Goal: Information Seeking & Learning: Learn about a topic

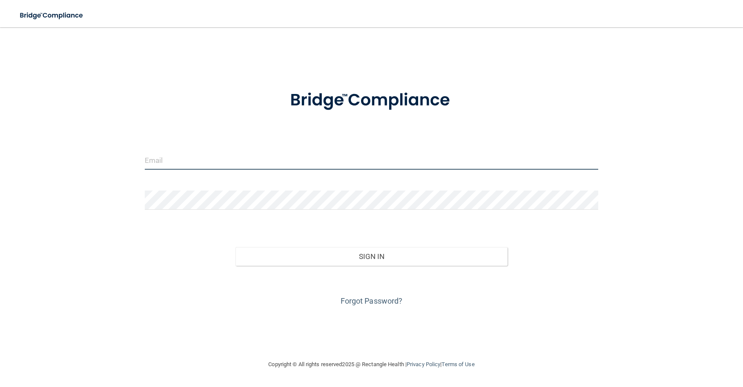
click at [235, 160] on input "email" at bounding box center [372, 160] width 454 height 19
type input "[EMAIL_ADDRESS][DOMAIN_NAME]"
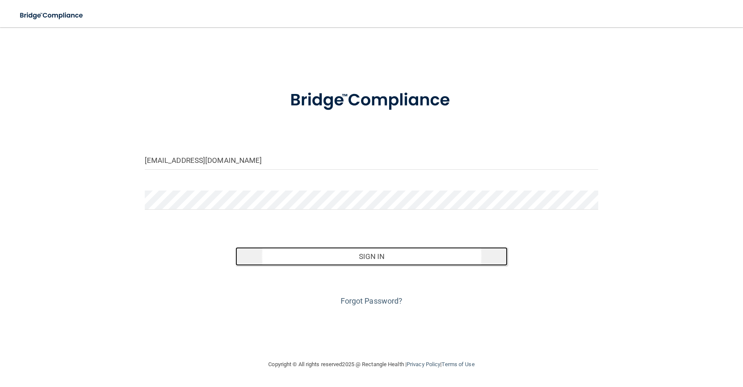
click at [364, 256] on button "Sign In" at bounding box center [371, 256] width 272 height 19
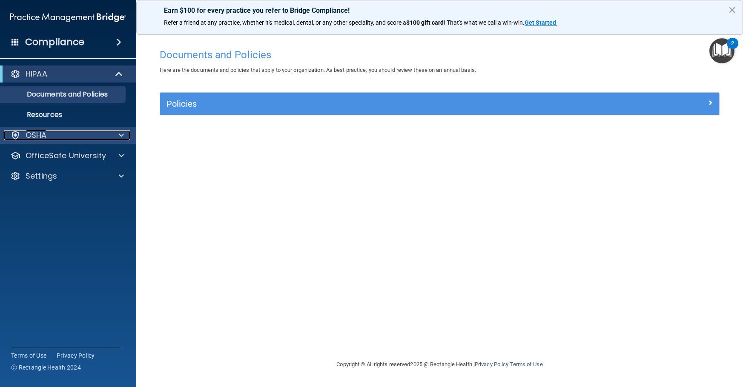
click at [114, 136] on div at bounding box center [119, 135] width 21 height 10
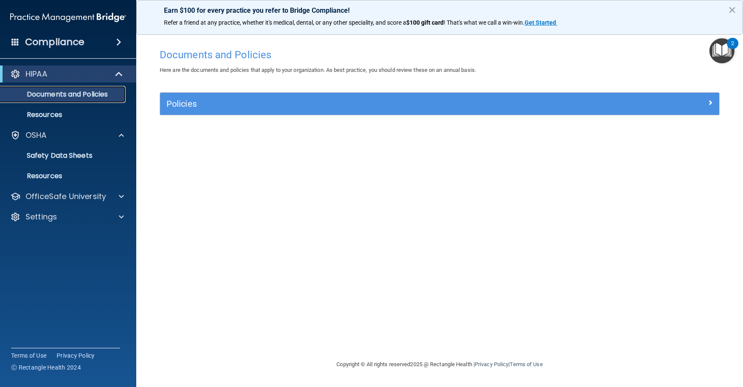
click at [69, 92] on p "Documents and Policies" at bounding box center [64, 94] width 116 height 9
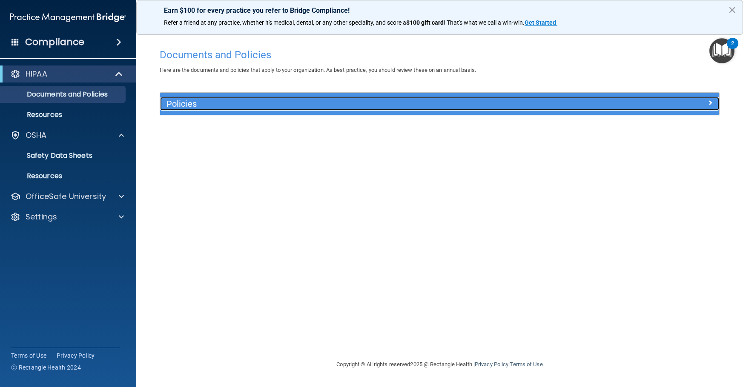
click at [269, 101] on h5 "Policies" at bounding box center [369, 103] width 407 height 9
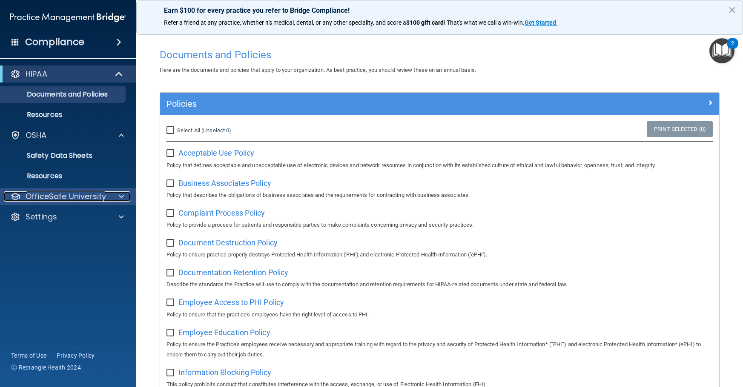
click at [83, 195] on p "OfficeSafe University" at bounding box center [66, 197] width 80 height 10
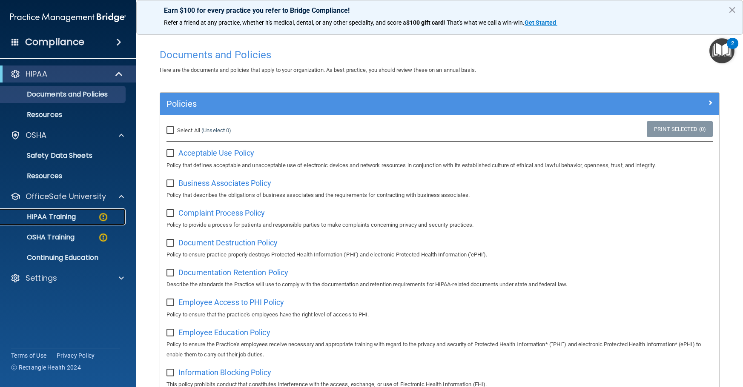
click at [65, 215] on p "HIPAA Training" at bounding box center [41, 217] width 70 height 9
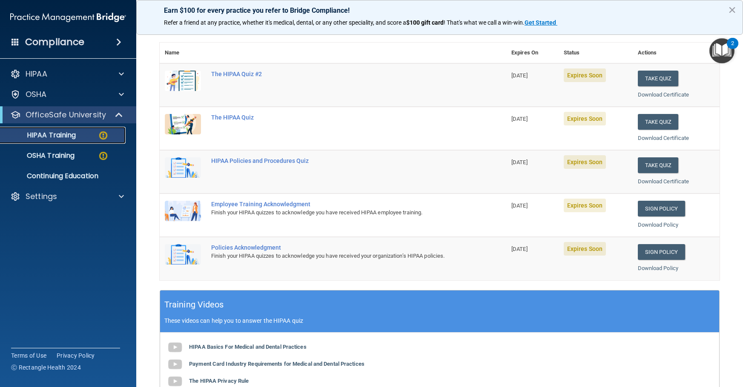
scroll to position [43, 0]
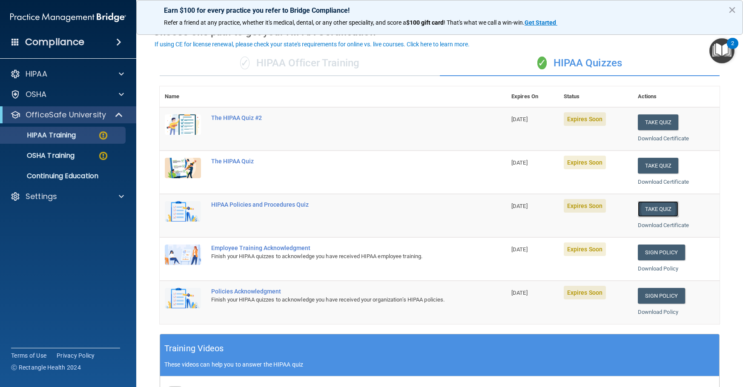
click at [658, 209] on button "Take Quiz" at bounding box center [658, 209] width 41 height 16
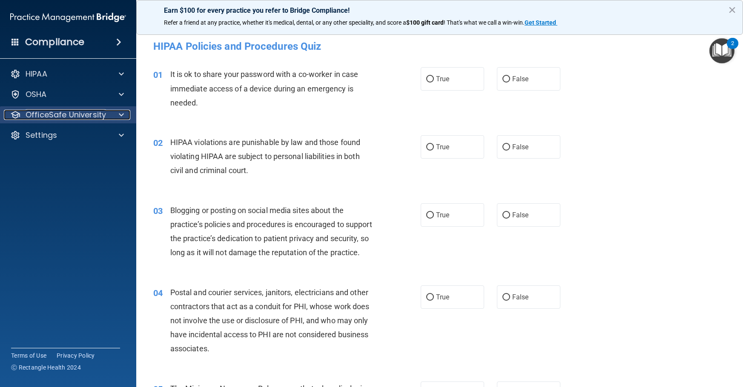
click at [49, 114] on p "OfficeSafe University" at bounding box center [66, 115] width 80 height 10
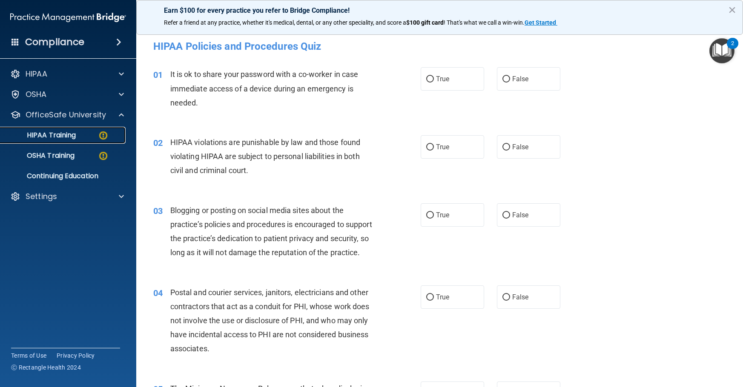
click at [50, 135] on p "HIPAA Training" at bounding box center [41, 135] width 70 height 9
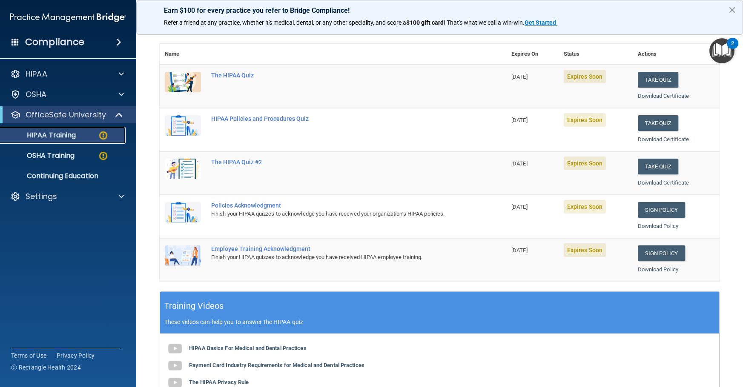
scroll to position [170, 0]
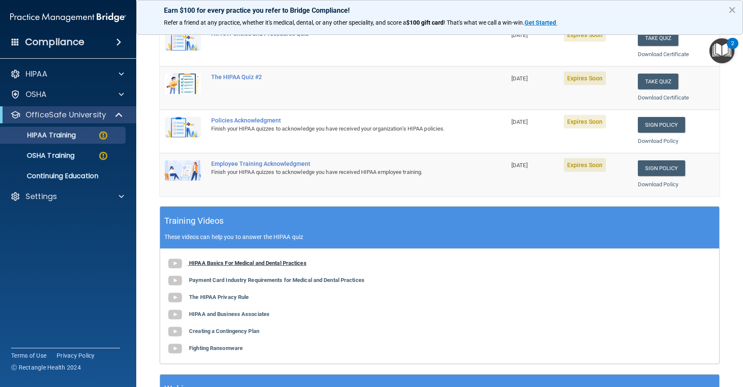
click at [254, 261] on b "HIPAA Basics For Medical and Dental Practices" at bounding box center [247, 263] width 117 height 6
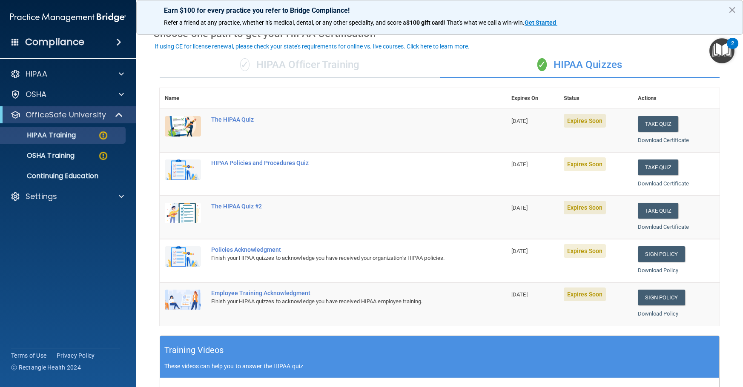
scroll to position [0, 0]
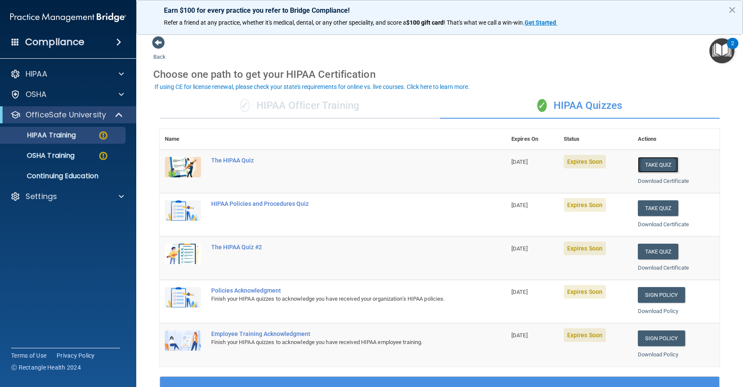
click at [649, 166] on button "Take Quiz" at bounding box center [658, 165] width 41 height 16
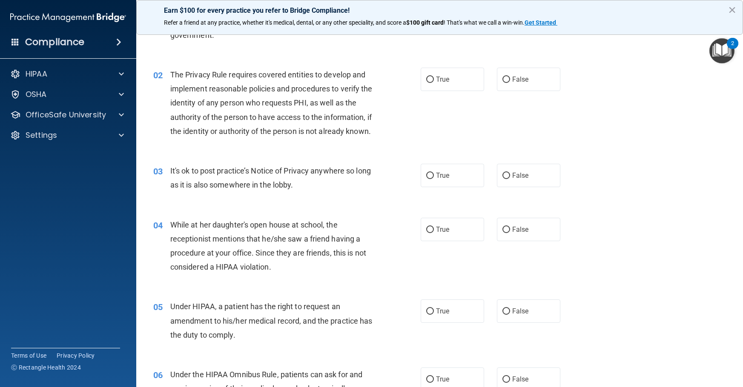
scroll to position [85, 0]
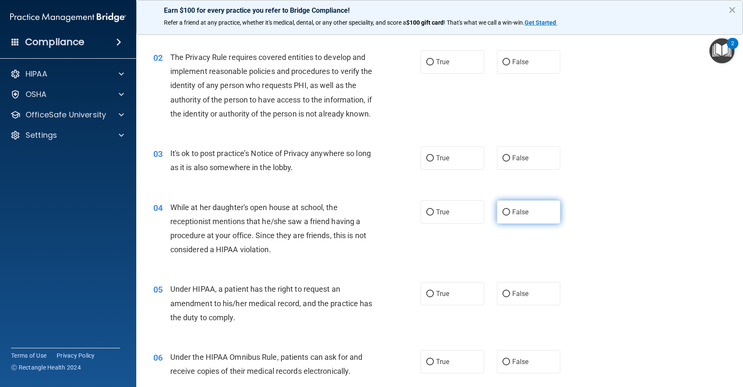
click at [505, 216] on input "False" at bounding box center [506, 212] width 8 height 6
radio input "true"
click at [426, 298] on input "True" at bounding box center [430, 294] width 8 height 6
radio input "true"
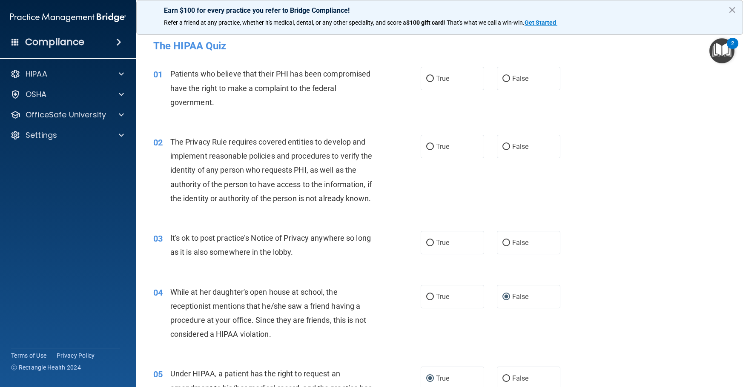
scroll to position [0, 0]
click at [445, 82] on span "True" at bounding box center [442, 79] width 13 height 8
click at [434, 82] on input "True" at bounding box center [430, 79] width 8 height 6
radio input "true"
click at [430, 145] on label "True" at bounding box center [452, 146] width 63 height 23
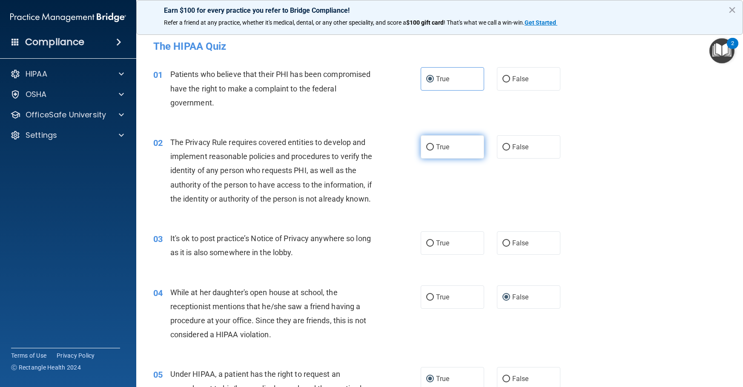
click at [430, 145] on input "True" at bounding box center [430, 147] width 8 height 6
radio input "true"
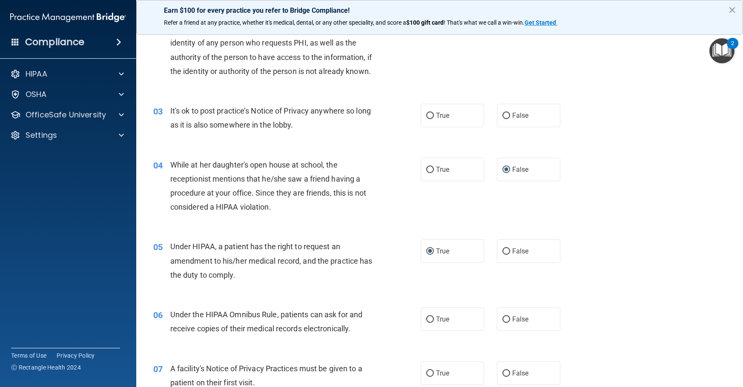
scroll to position [170, 0]
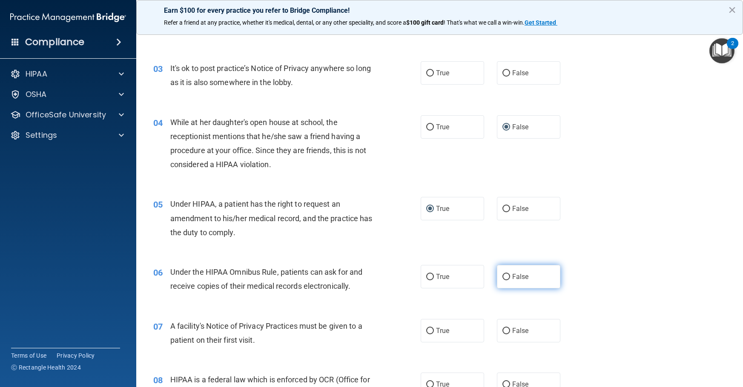
click at [504, 281] on input "False" at bounding box center [506, 277] width 8 height 6
radio input "true"
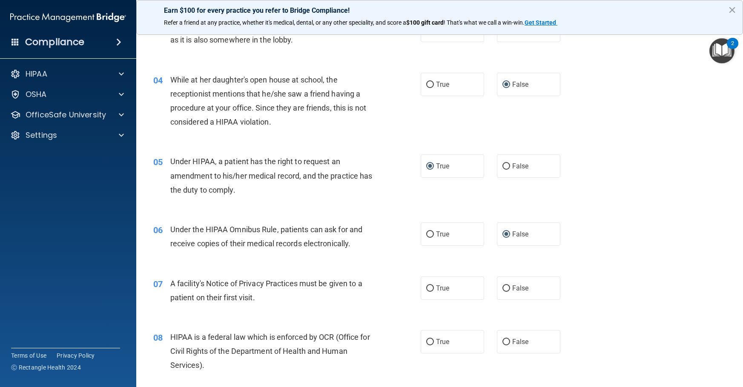
scroll to position [255, 0]
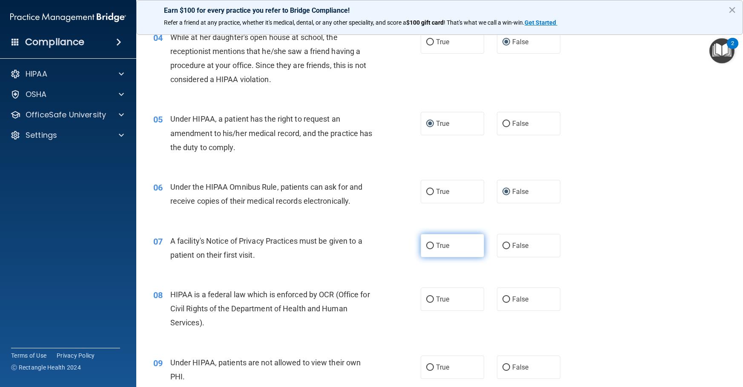
click at [455, 258] on label "True" at bounding box center [452, 245] width 63 height 23
click at [434, 249] on input "True" at bounding box center [430, 246] width 8 height 6
radio input "true"
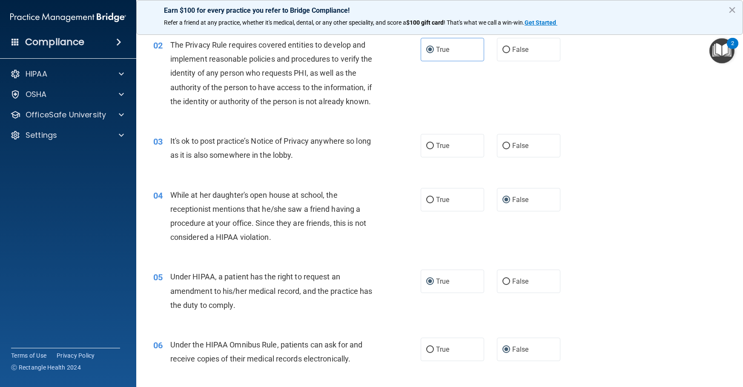
scroll to position [85, 0]
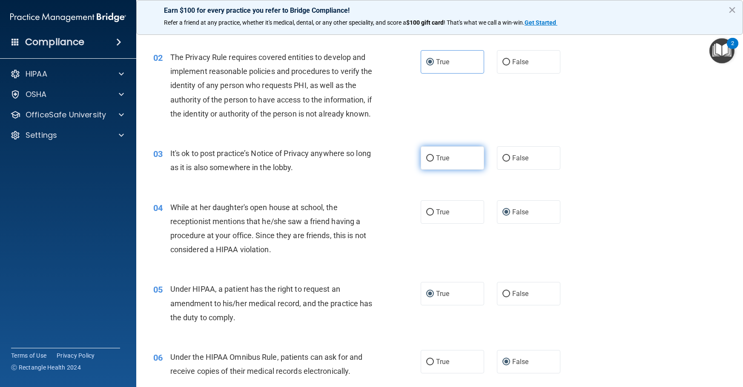
click at [444, 162] on span "True" at bounding box center [442, 158] width 13 height 8
click at [434, 162] on input "True" at bounding box center [430, 158] width 8 height 6
radio input "true"
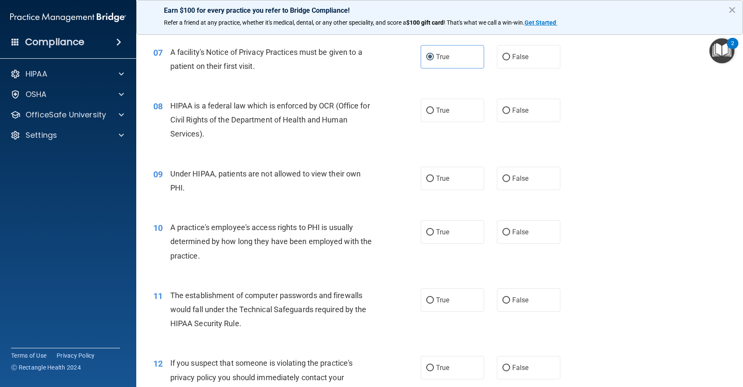
scroll to position [402, 0]
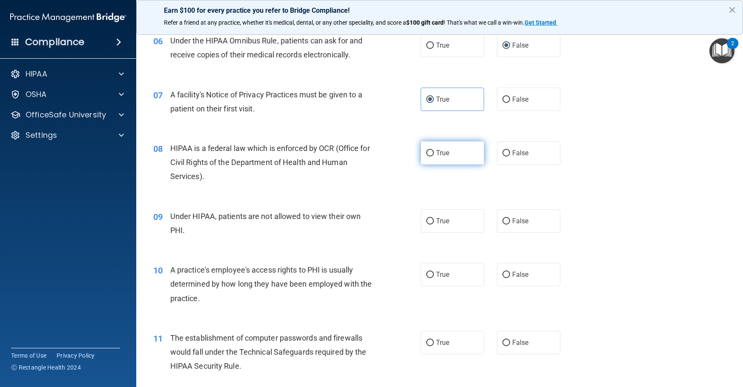
click at [441, 157] on span "True" at bounding box center [442, 153] width 13 height 8
click at [434, 157] on input "True" at bounding box center [430, 153] width 8 height 6
radio input "true"
click at [524, 225] on span "False" at bounding box center [520, 221] width 17 height 8
click at [510, 225] on input "False" at bounding box center [506, 221] width 8 height 6
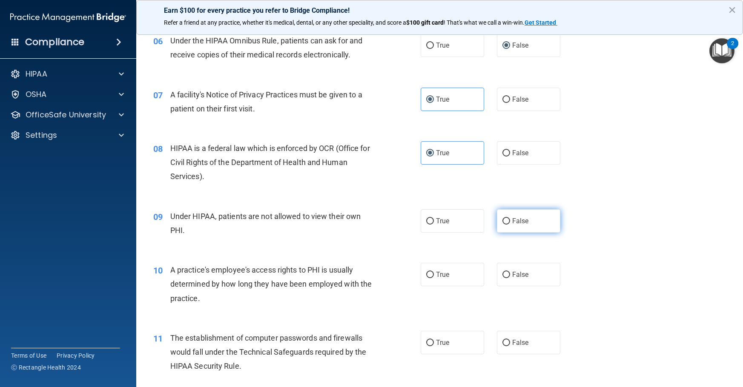
radio input "true"
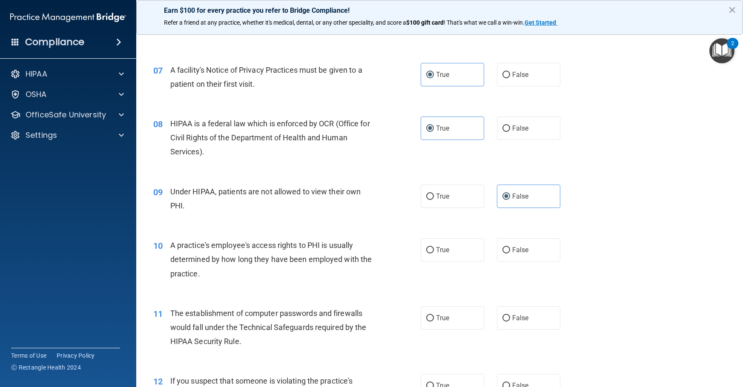
scroll to position [444, 0]
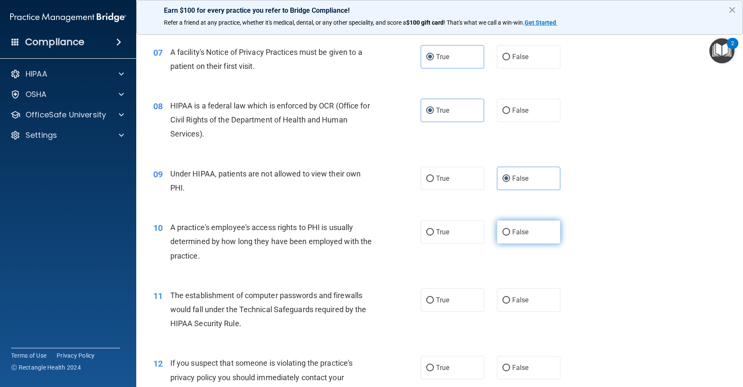
click at [517, 236] on span "False" at bounding box center [520, 232] width 17 height 8
click at [510, 236] on input "False" at bounding box center [506, 232] width 8 height 6
radio input "true"
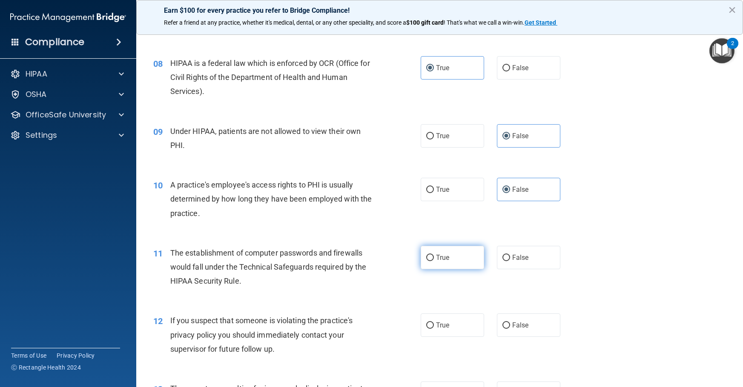
click at [436, 262] on span "True" at bounding box center [442, 258] width 13 height 8
click at [433, 261] on input "True" at bounding box center [430, 258] width 8 height 6
radio input "true"
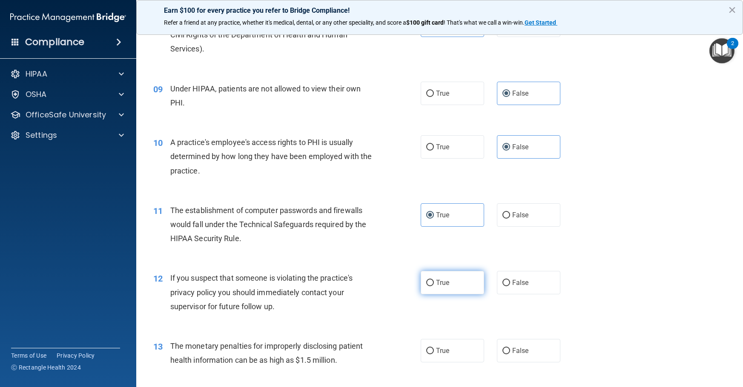
click at [445, 287] on span "True" at bounding box center [442, 283] width 13 height 8
click at [434, 286] on input "True" at bounding box center [430, 283] width 8 height 6
radio input "true"
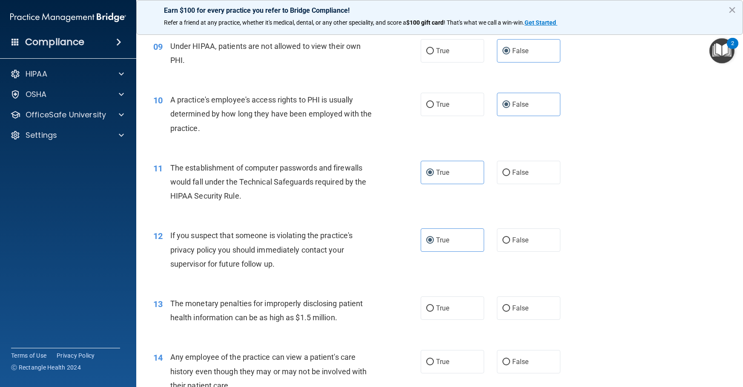
scroll to position [615, 0]
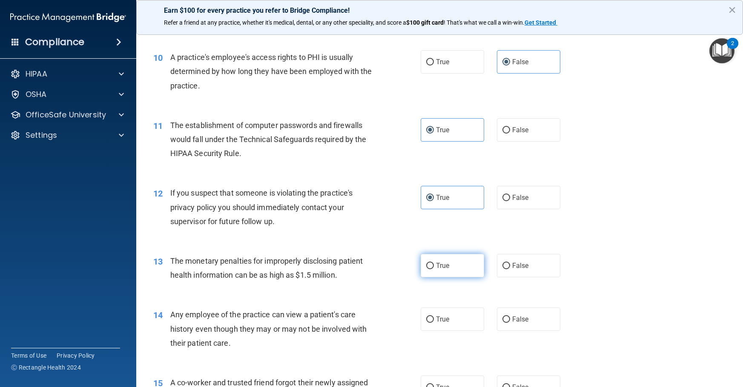
click at [438, 270] on span "True" at bounding box center [442, 266] width 13 height 8
click at [434, 269] on input "True" at bounding box center [430, 266] width 8 height 6
radio input "true"
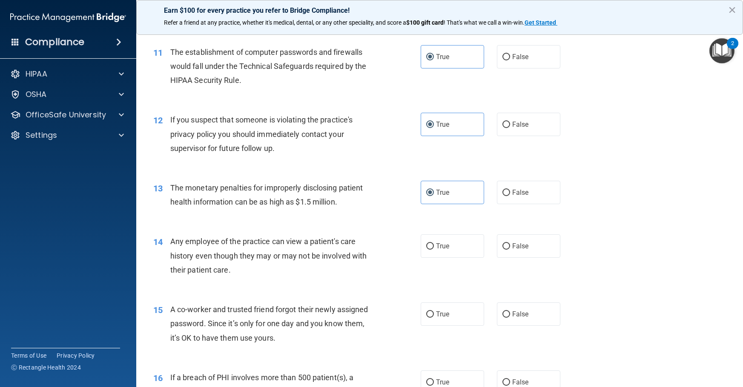
scroll to position [742, 0]
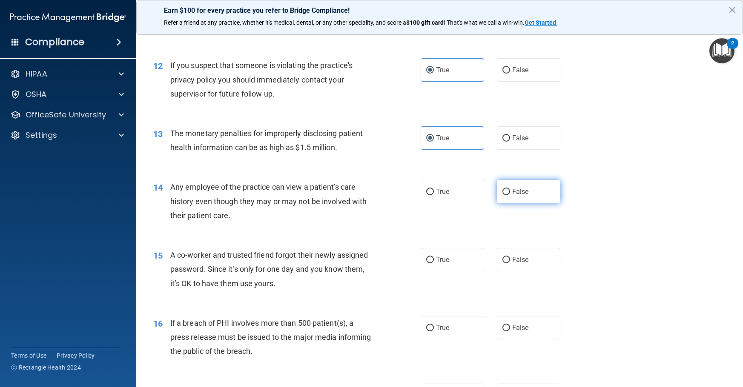
click at [526, 203] on label "False" at bounding box center [528, 191] width 63 height 23
click at [510, 195] on input "False" at bounding box center [506, 192] width 8 height 6
radio input "true"
click at [512, 264] on span "False" at bounding box center [520, 260] width 17 height 8
click at [510, 264] on input "False" at bounding box center [506, 260] width 8 height 6
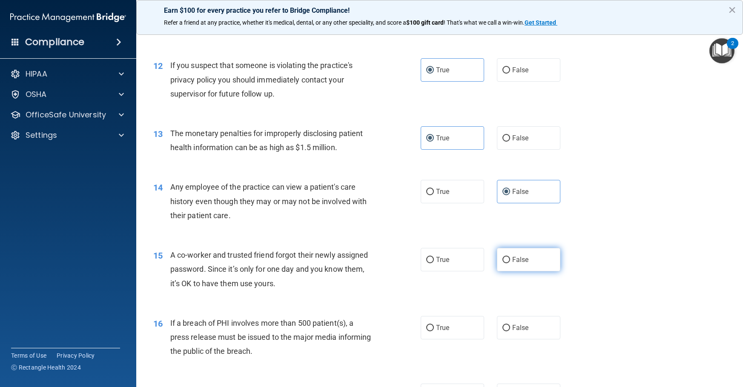
radio input "true"
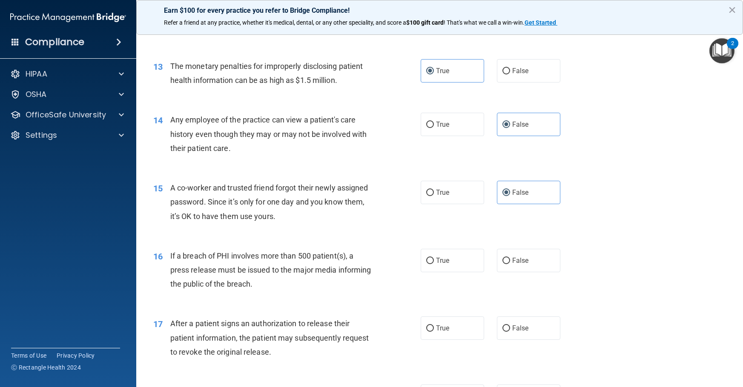
scroll to position [828, 0]
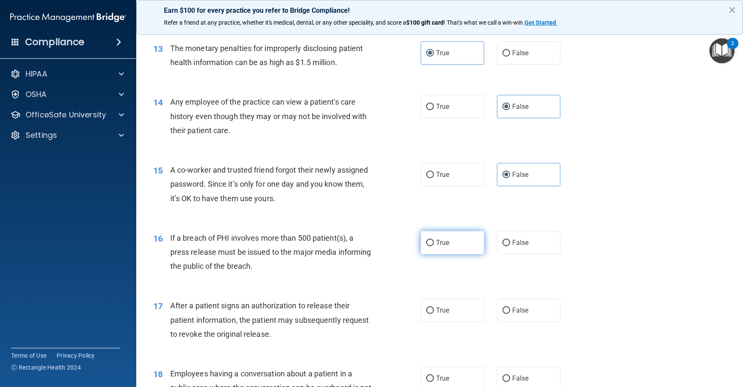
click at [436, 247] on span "True" at bounding box center [442, 243] width 13 height 8
click at [434, 246] on input "True" at bounding box center [430, 243] width 8 height 6
radio input "true"
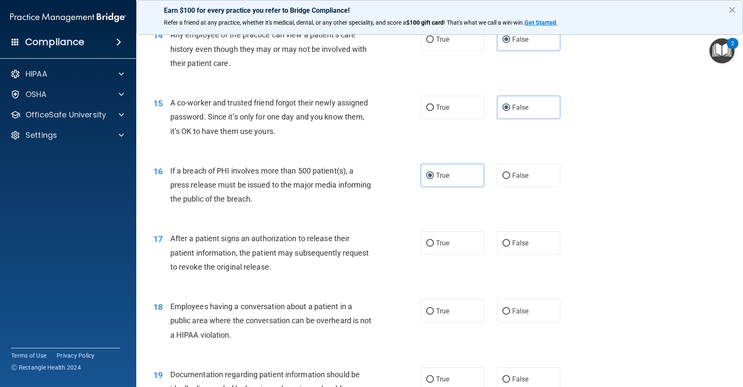
scroll to position [913, 0]
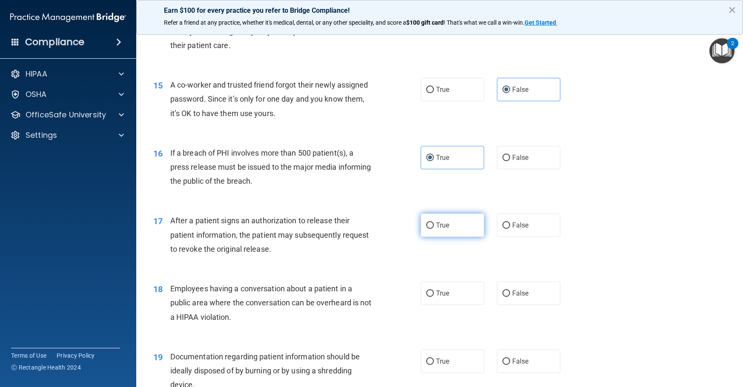
click at [448, 237] on label "True" at bounding box center [452, 225] width 63 height 23
click at [434, 229] on input "True" at bounding box center [430, 226] width 8 height 6
radio input "true"
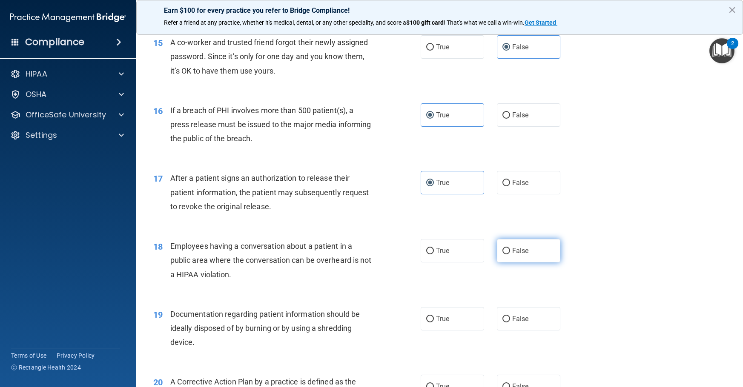
click at [520, 255] on span "False" at bounding box center [520, 251] width 17 height 8
click at [510, 255] on input "False" at bounding box center [506, 251] width 8 height 6
radio input "true"
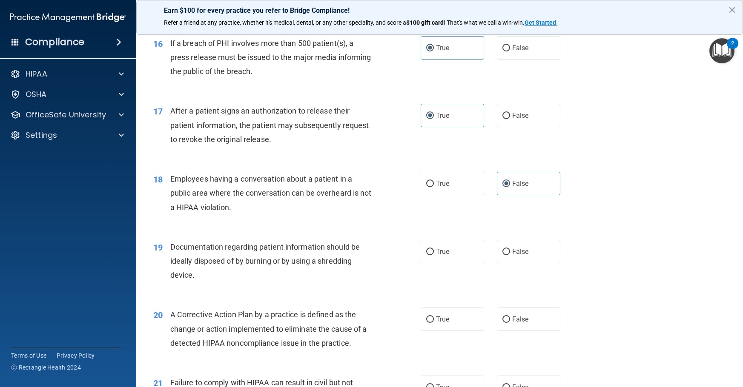
scroll to position [1040, 0]
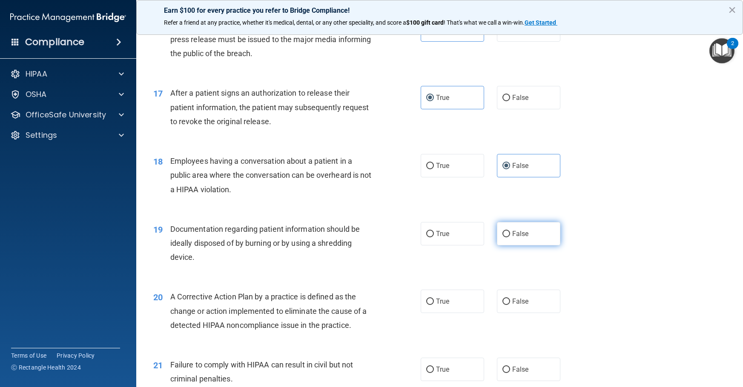
click at [497, 243] on label "False" at bounding box center [528, 233] width 63 height 23
click at [502, 238] on input "False" at bounding box center [506, 234] width 8 height 6
radio input "true"
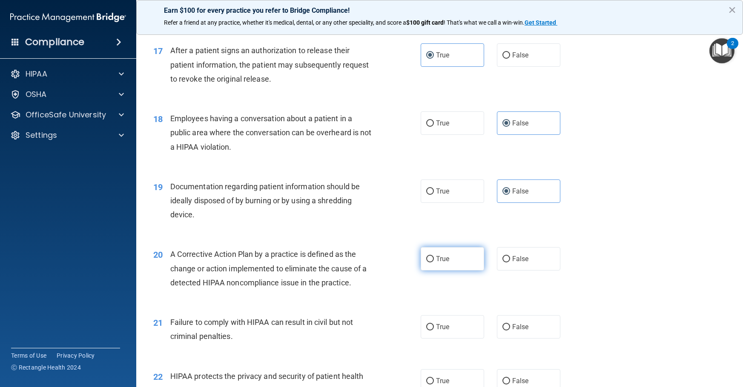
click at [453, 271] on label "True" at bounding box center [452, 258] width 63 height 23
click at [434, 263] on input "True" at bounding box center [430, 259] width 8 height 6
radio input "true"
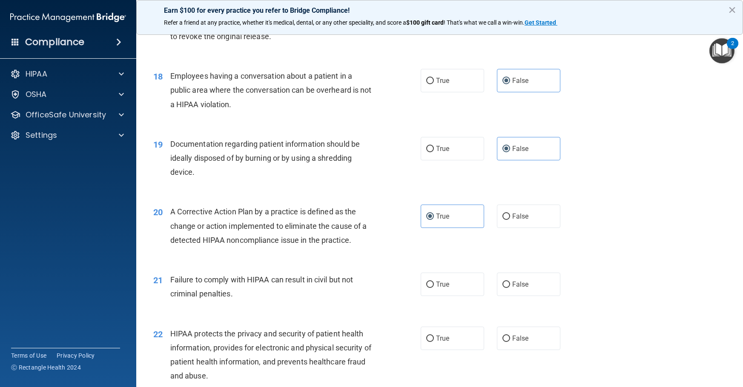
scroll to position [1168, 0]
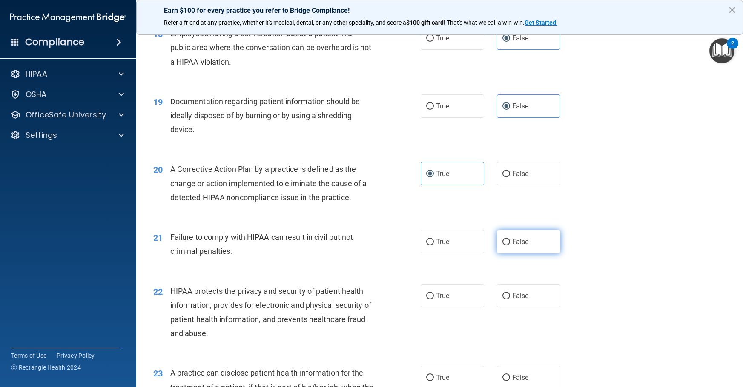
click at [502, 246] on input "False" at bounding box center [506, 242] width 8 height 6
radio input "true"
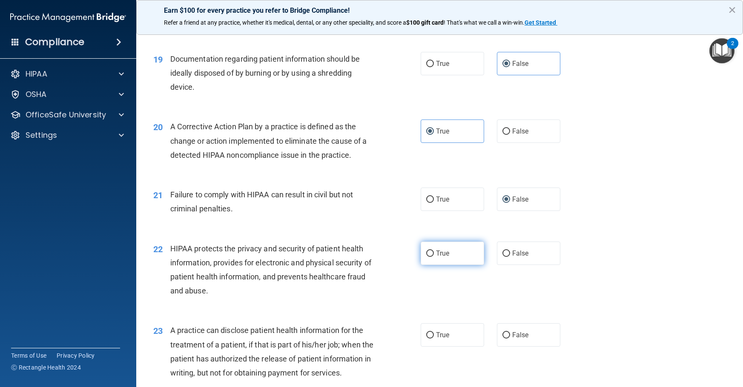
click at [436, 258] on span "True" at bounding box center [442, 253] width 13 height 8
click at [434, 257] on input "True" at bounding box center [430, 254] width 8 height 6
radio input "true"
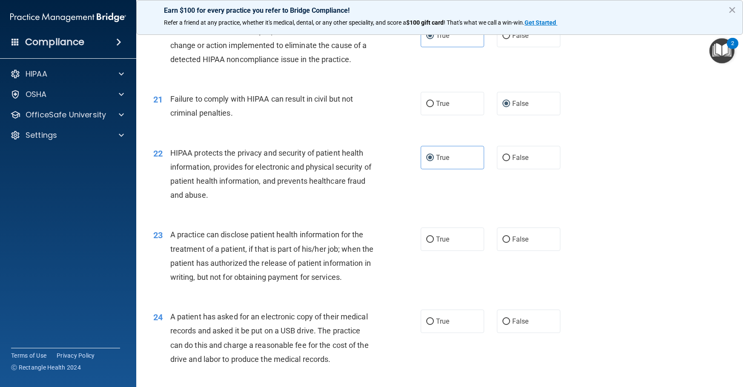
scroll to position [1338, 0]
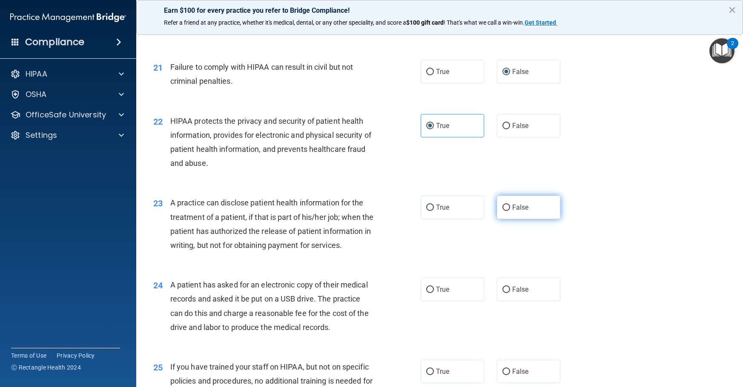
click at [516, 212] on span "False" at bounding box center [520, 207] width 17 height 8
click at [510, 211] on input "False" at bounding box center [506, 208] width 8 height 6
radio input "true"
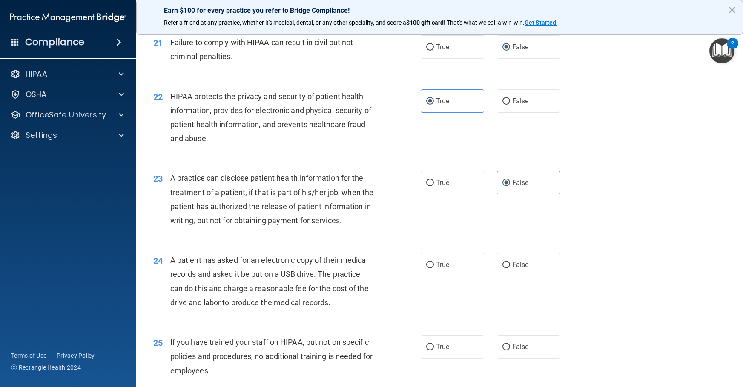
scroll to position [1381, 0]
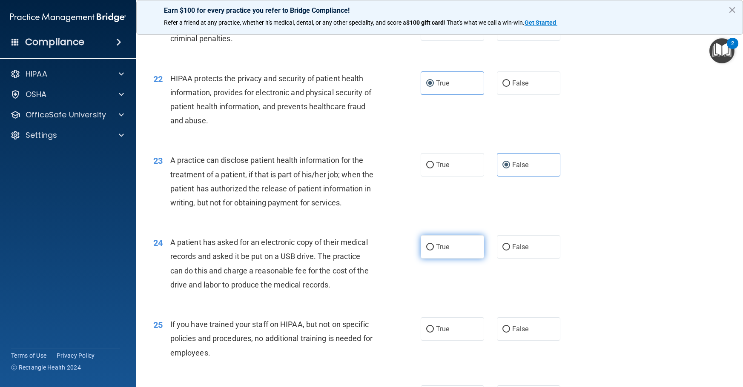
click at [428, 251] on input "True" at bounding box center [430, 247] width 8 height 6
radio input "true"
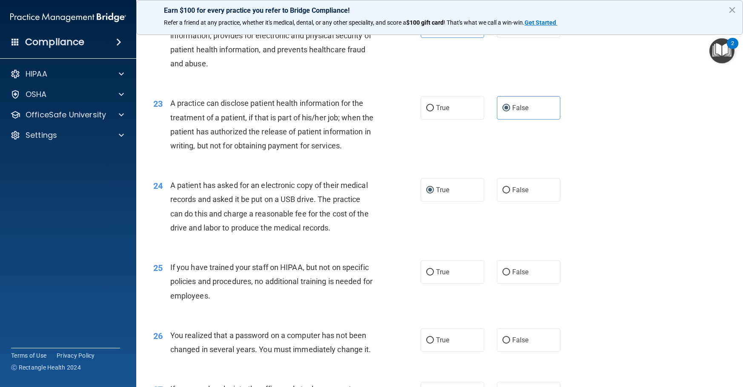
scroll to position [1466, 0]
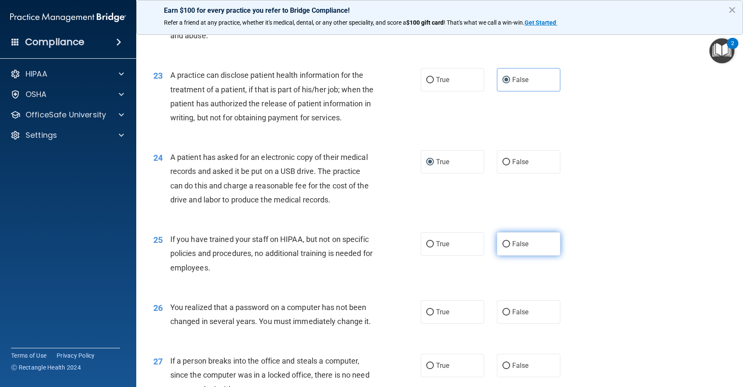
click at [513, 248] on span "False" at bounding box center [520, 244] width 17 height 8
click at [510, 248] on input "False" at bounding box center [506, 244] width 8 height 6
radio input "true"
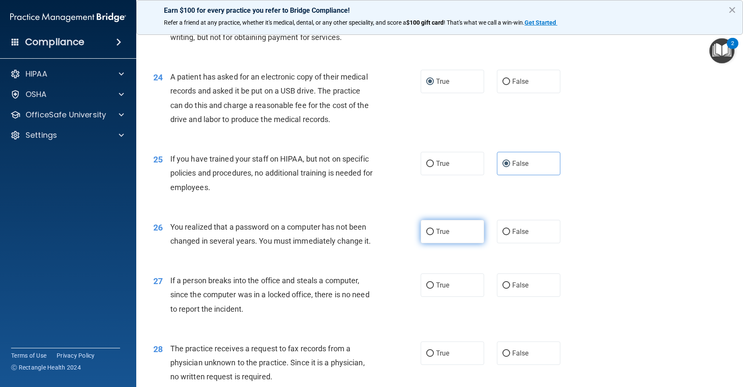
scroll to position [1551, 0]
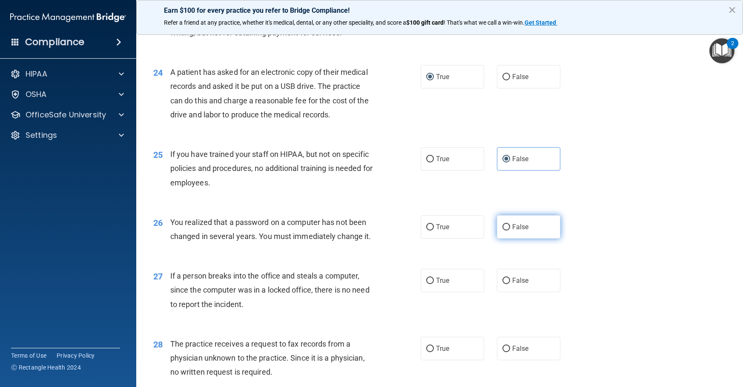
click at [512, 231] on span "False" at bounding box center [520, 227] width 17 height 8
click at [510, 231] on input "False" at bounding box center [506, 227] width 8 height 6
radio input "true"
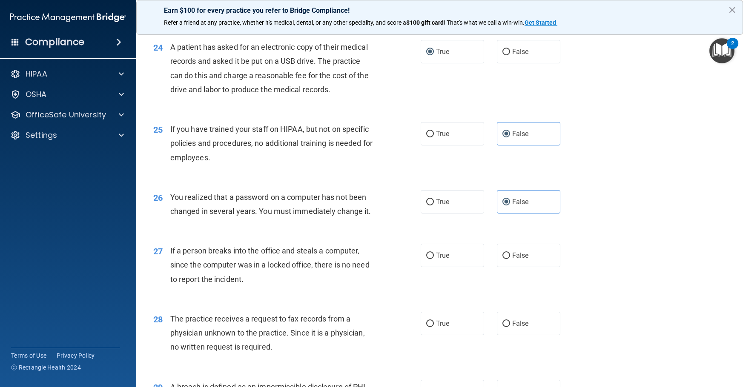
scroll to position [1594, 0]
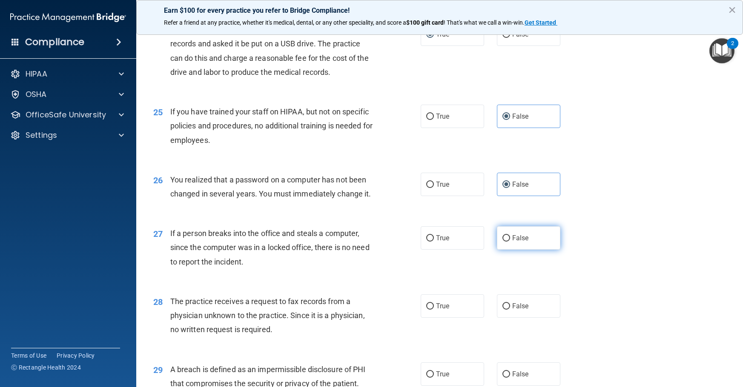
click at [505, 242] on input "False" at bounding box center [506, 238] width 8 height 6
radio input "true"
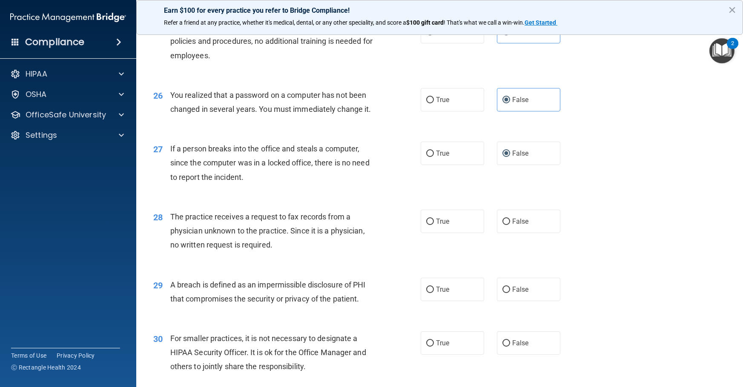
scroll to position [1679, 0]
click at [515, 225] on span "False" at bounding box center [520, 221] width 17 height 8
click at [510, 225] on input "False" at bounding box center [506, 221] width 8 height 6
radio input "true"
click at [427, 301] on label "True" at bounding box center [452, 289] width 63 height 23
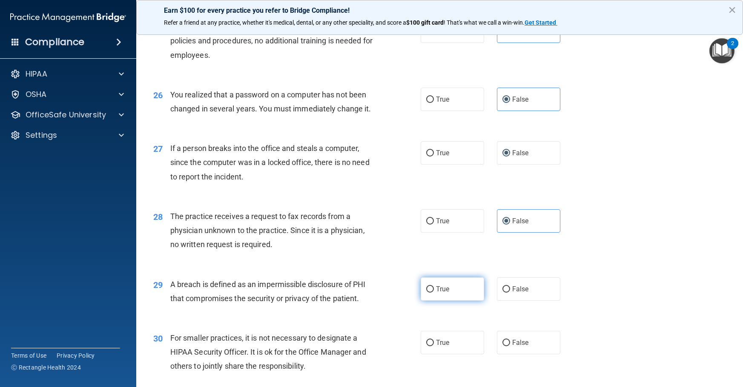
click at [427, 293] on input "True" at bounding box center [430, 289] width 8 height 6
radio input "true"
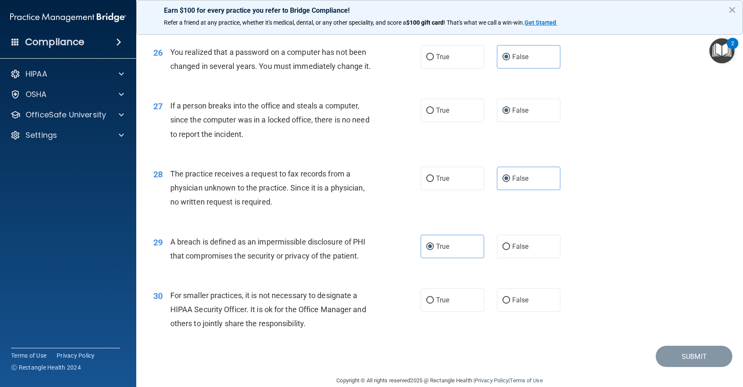
scroll to position [1764, 0]
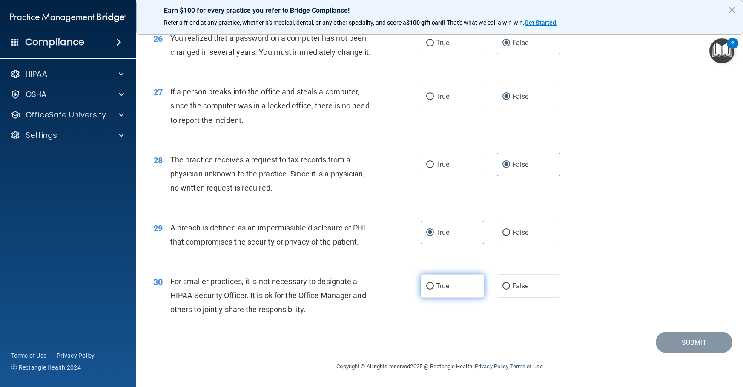
click at [441, 283] on span "True" at bounding box center [442, 286] width 13 height 8
click at [434, 284] on input "True" at bounding box center [430, 287] width 8 height 6
radio input "true"
click at [690, 344] on button "Submit" at bounding box center [694, 343] width 77 height 22
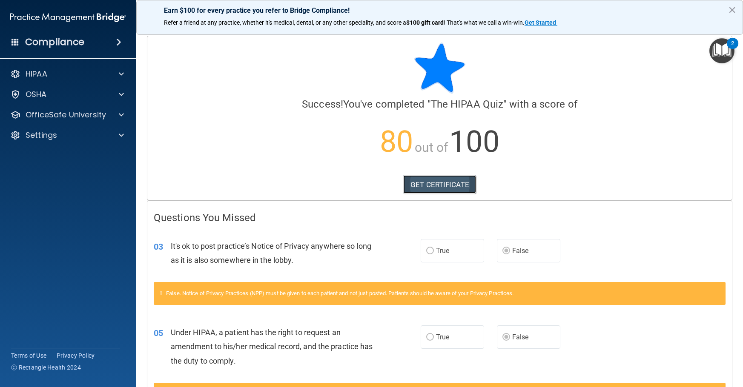
click at [444, 180] on link "GET CERTIFICATE" at bounding box center [439, 184] width 73 height 19
click at [72, 117] on p "OfficeSafe University" at bounding box center [66, 115] width 80 height 10
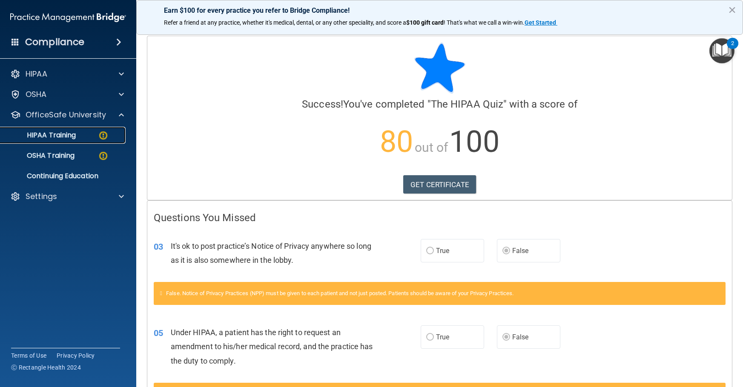
click at [73, 137] on p "HIPAA Training" at bounding box center [41, 135] width 70 height 9
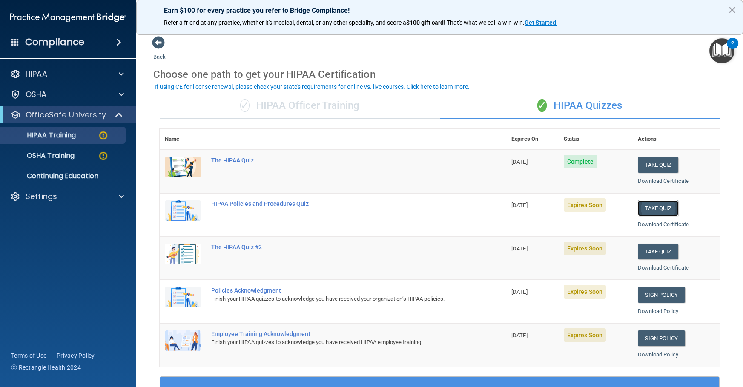
click at [659, 208] on button "Take Quiz" at bounding box center [658, 208] width 41 height 16
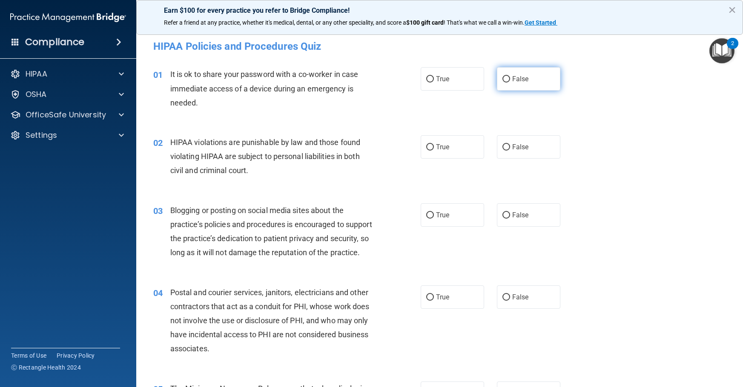
click at [519, 78] on span "False" at bounding box center [520, 79] width 17 height 8
click at [510, 78] on input "False" at bounding box center [506, 79] width 8 height 6
radio input "true"
click at [429, 146] on input "True" at bounding box center [430, 147] width 8 height 6
radio input "true"
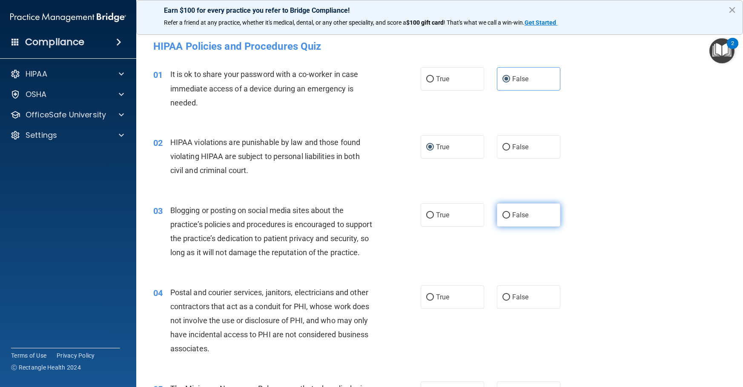
click at [515, 212] on span "False" at bounding box center [520, 215] width 17 height 8
click at [510, 212] on input "False" at bounding box center [506, 215] width 8 height 6
radio input "true"
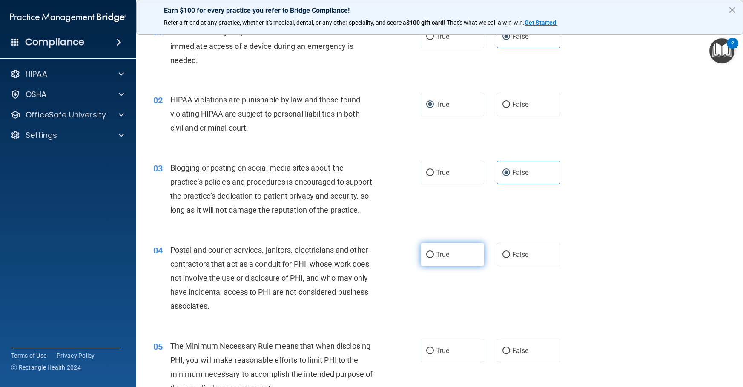
click at [430, 258] on input "True" at bounding box center [430, 255] width 8 height 6
radio input "true"
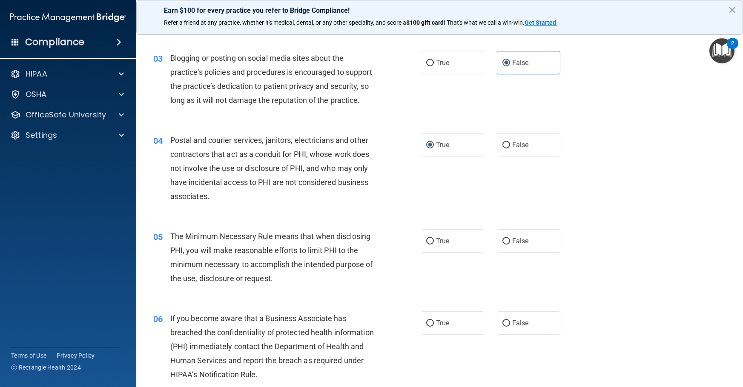
scroll to position [170, 0]
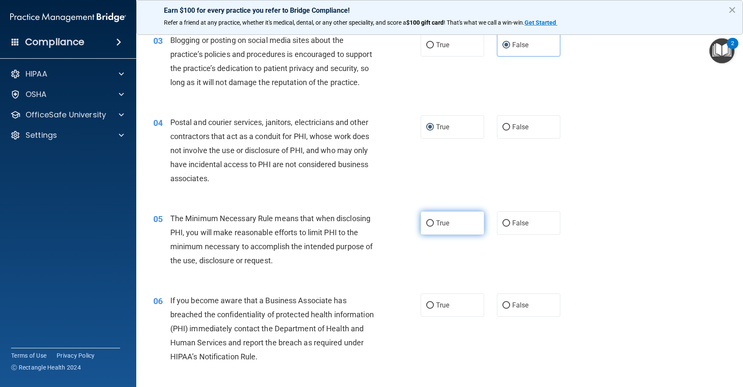
click at [436, 227] on span "True" at bounding box center [442, 223] width 13 height 8
click at [434, 227] on input "True" at bounding box center [430, 224] width 8 height 6
radio input "true"
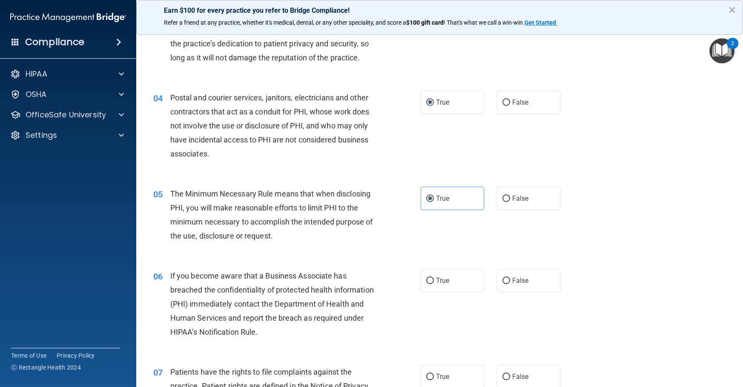
scroll to position [213, 0]
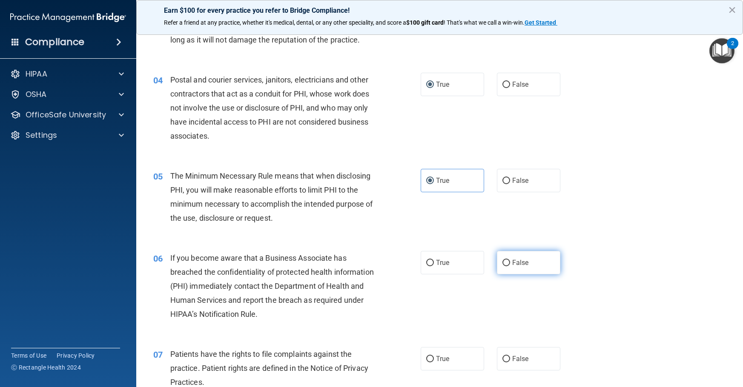
click at [514, 267] on span "False" at bounding box center [520, 263] width 17 height 8
click at [510, 266] on input "False" at bounding box center [506, 263] width 8 height 6
radio input "true"
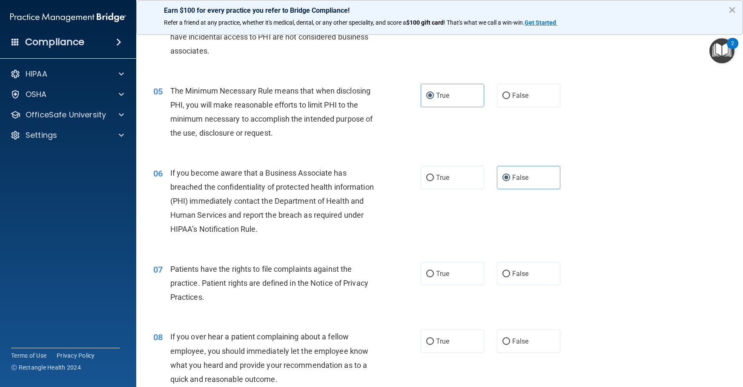
scroll to position [341, 0]
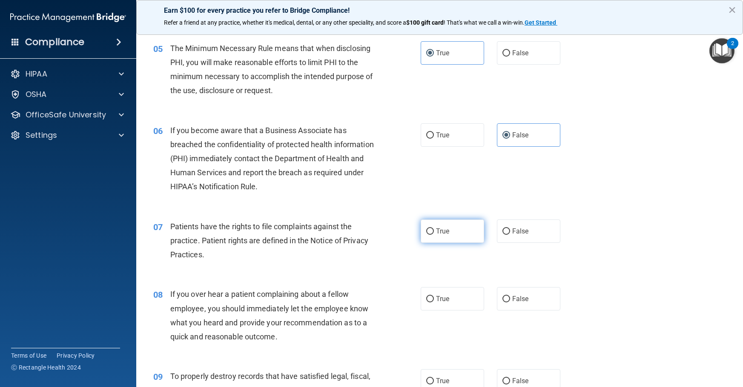
click at [426, 235] on input "True" at bounding box center [430, 232] width 8 height 6
radio input "true"
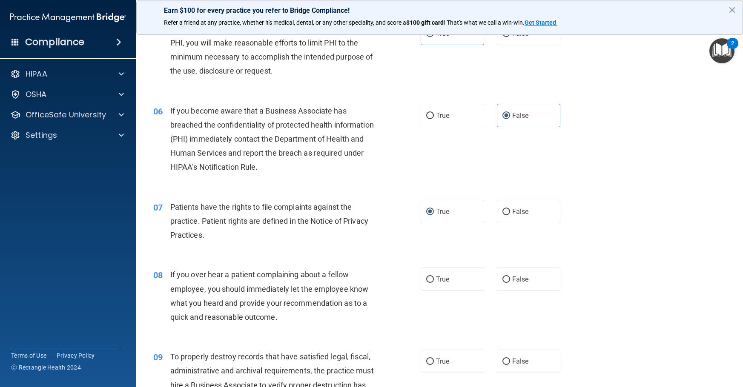
scroll to position [383, 0]
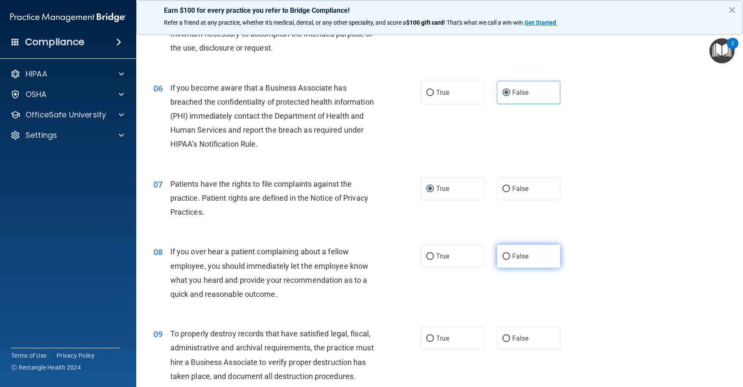
click at [512, 261] on span "False" at bounding box center [520, 256] width 17 height 8
click at [510, 260] on input "False" at bounding box center [506, 257] width 8 height 6
radio input "true"
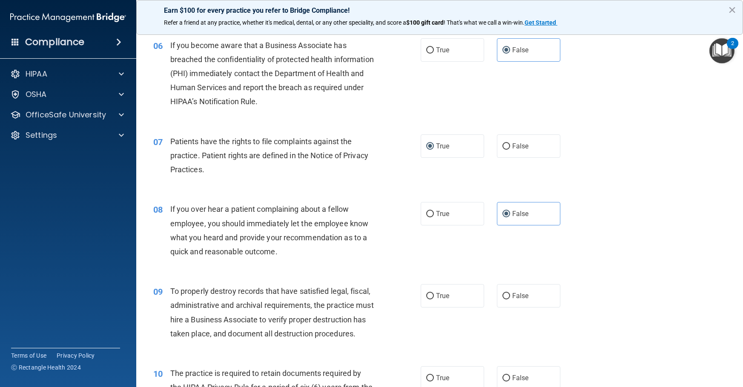
scroll to position [468, 0]
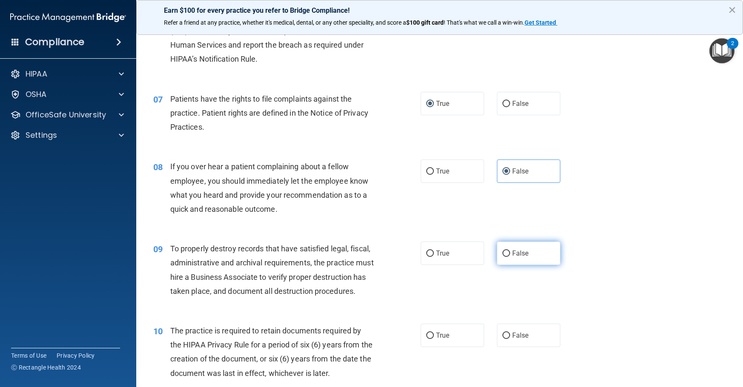
click at [519, 258] on span "False" at bounding box center [520, 253] width 17 height 8
click at [510, 257] on input "False" at bounding box center [506, 254] width 8 height 6
radio input "true"
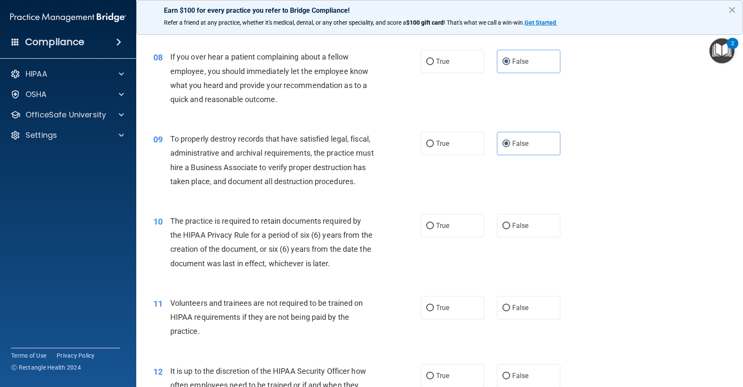
scroll to position [596, 0]
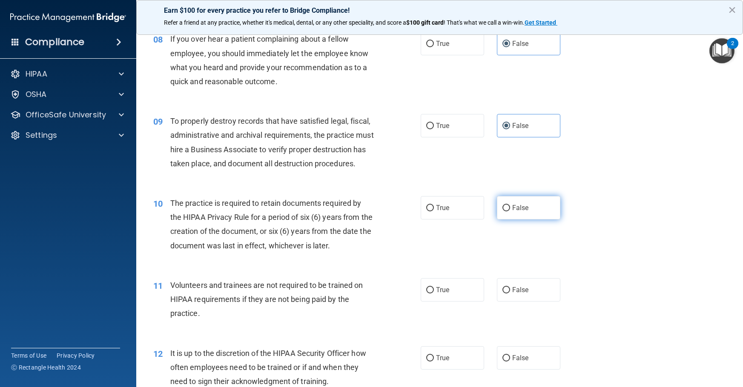
click at [502, 212] on input "False" at bounding box center [506, 208] width 8 height 6
radio input "true"
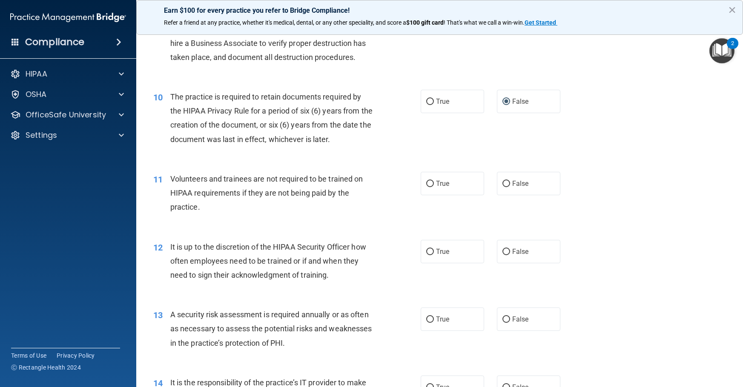
scroll to position [724, 0]
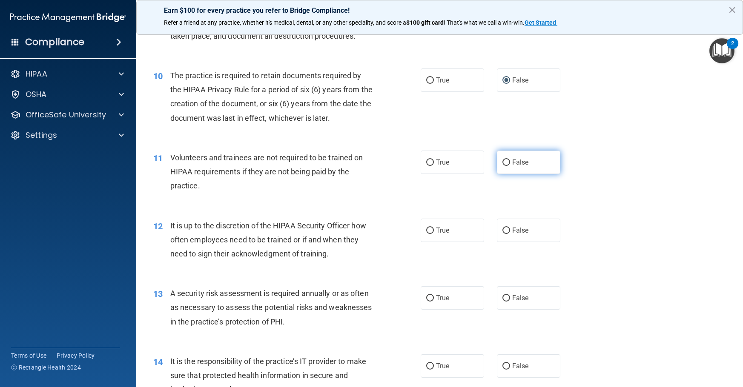
click at [512, 166] on span "False" at bounding box center [520, 162] width 17 height 8
click at [510, 166] on input "False" at bounding box center [506, 163] width 8 height 6
radio input "true"
click at [513, 235] on span "False" at bounding box center [520, 230] width 17 height 8
click at [510, 234] on input "False" at bounding box center [506, 231] width 8 height 6
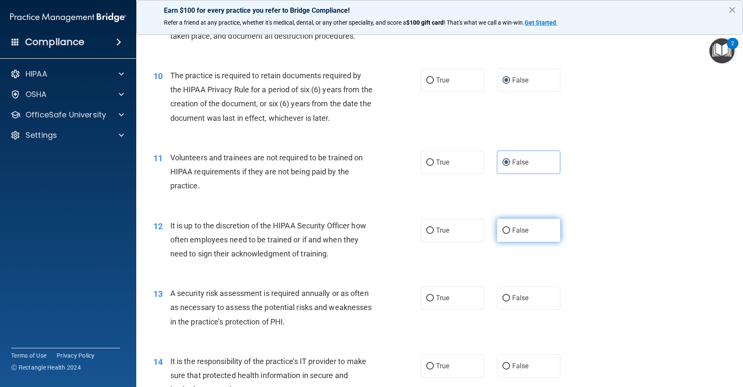
radio input "true"
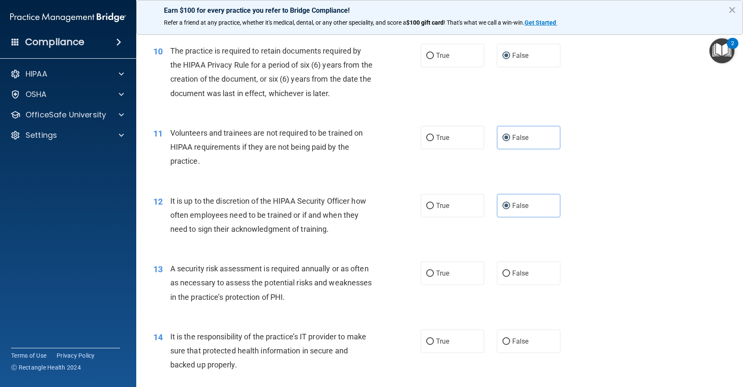
scroll to position [766, 0]
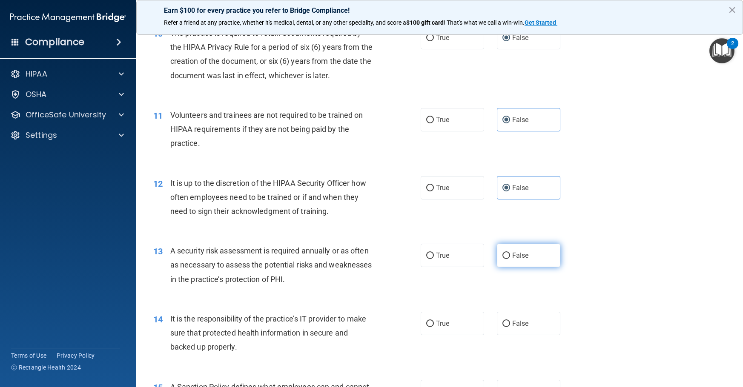
click at [521, 260] on span "False" at bounding box center [520, 256] width 17 height 8
click at [510, 259] on input "False" at bounding box center [506, 256] width 8 height 6
radio input "true"
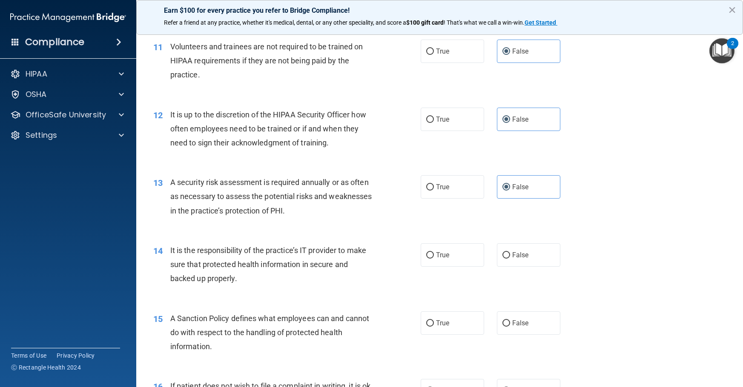
scroll to position [851, 0]
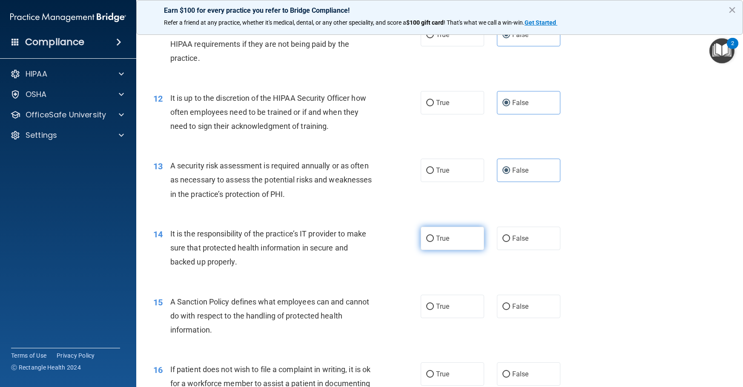
click at [444, 243] on span "True" at bounding box center [442, 239] width 13 height 8
click at [434, 242] on input "True" at bounding box center [430, 239] width 8 height 6
radio input "true"
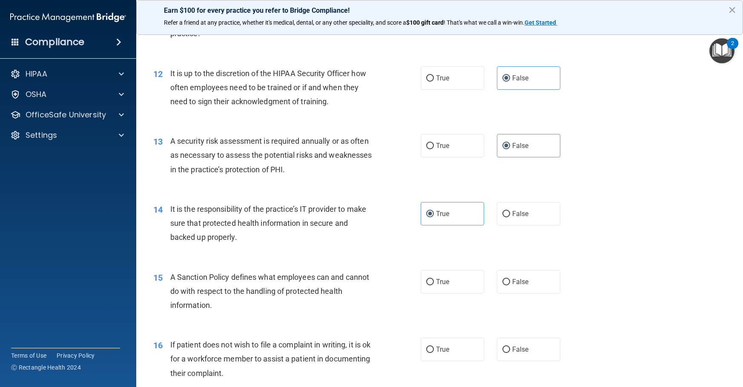
scroll to position [894, 0]
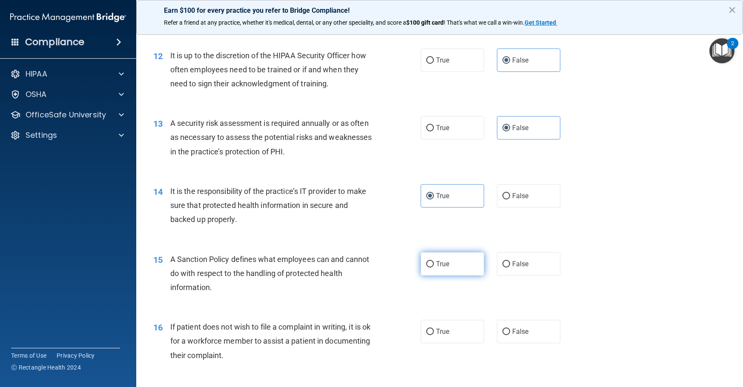
click at [430, 276] on label "True" at bounding box center [452, 263] width 63 height 23
click at [430, 268] on input "True" at bounding box center [430, 264] width 8 height 6
radio input "true"
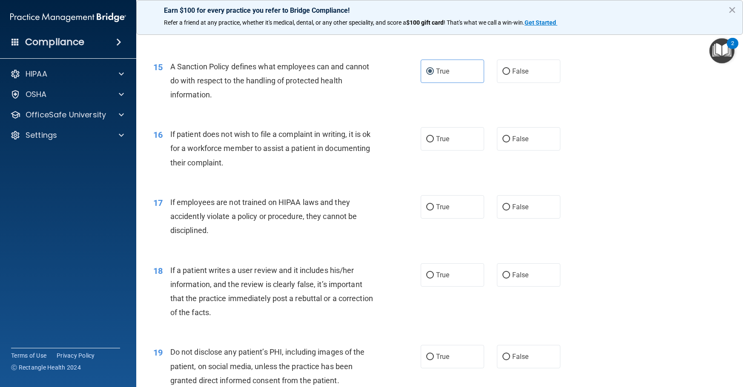
scroll to position [1107, 0]
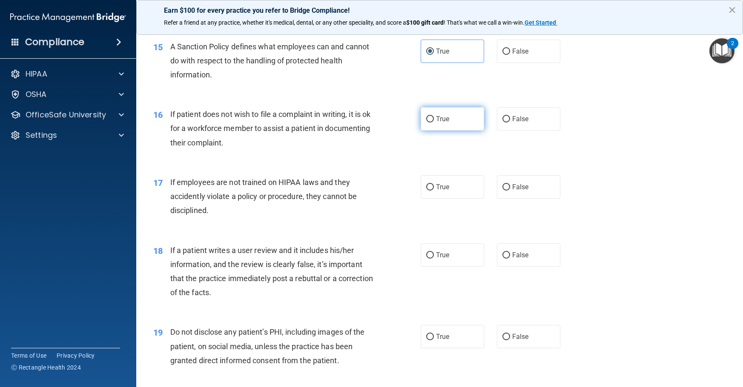
click at [447, 131] on label "True" at bounding box center [452, 118] width 63 height 23
click at [434, 123] on input "True" at bounding box center [430, 119] width 8 height 6
radio input "true"
click at [447, 199] on label "True" at bounding box center [452, 186] width 63 height 23
click at [434, 191] on input "True" at bounding box center [430, 187] width 8 height 6
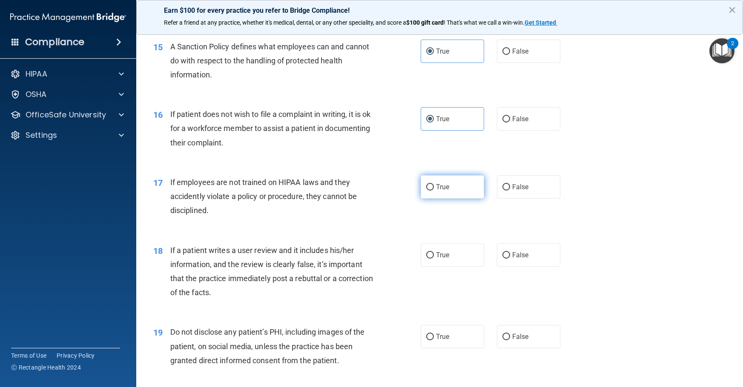
radio input "true"
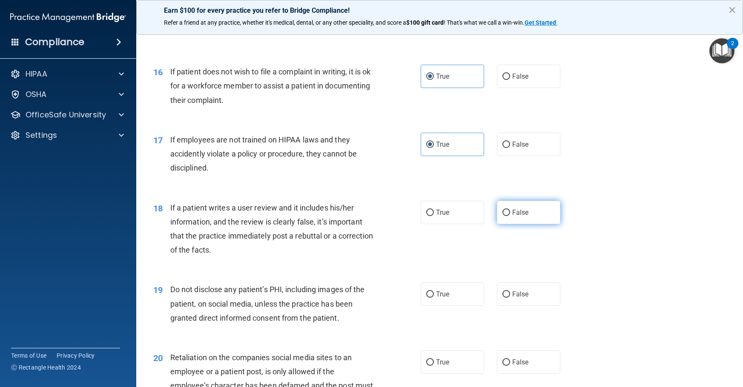
click at [526, 224] on label "False" at bounding box center [528, 212] width 63 height 23
click at [510, 216] on input "False" at bounding box center [506, 213] width 8 height 6
radio input "true"
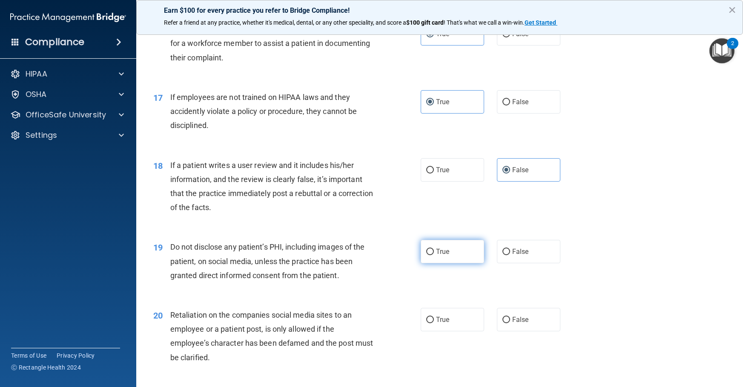
click at [442, 256] on span "True" at bounding box center [442, 252] width 13 height 8
click at [434, 255] on input "True" at bounding box center [430, 252] width 8 height 6
radio input "true"
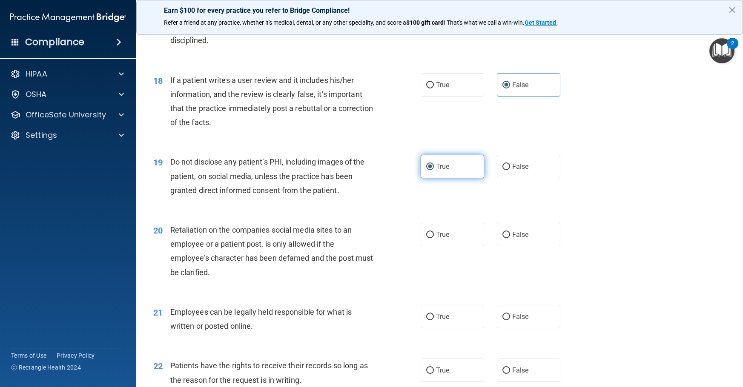
scroll to position [1320, 0]
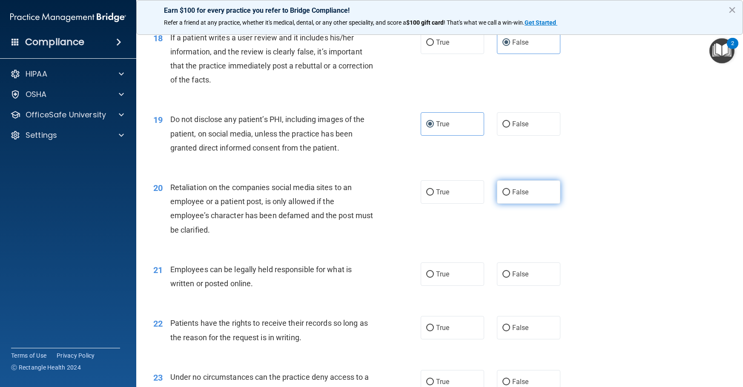
click at [513, 196] on span "False" at bounding box center [520, 192] width 17 height 8
click at [510, 196] on input "False" at bounding box center [506, 192] width 8 height 6
radio input "true"
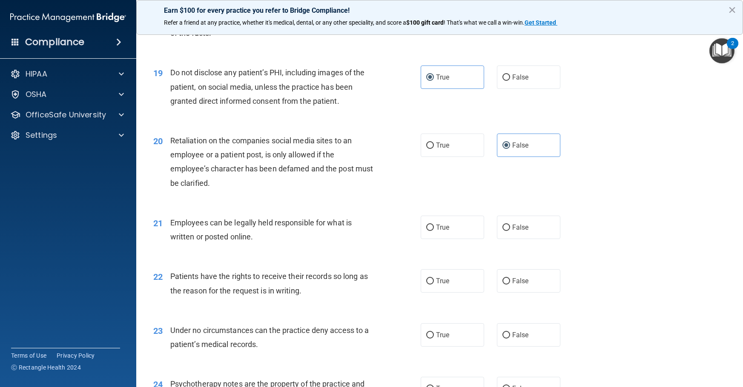
scroll to position [1405, 0]
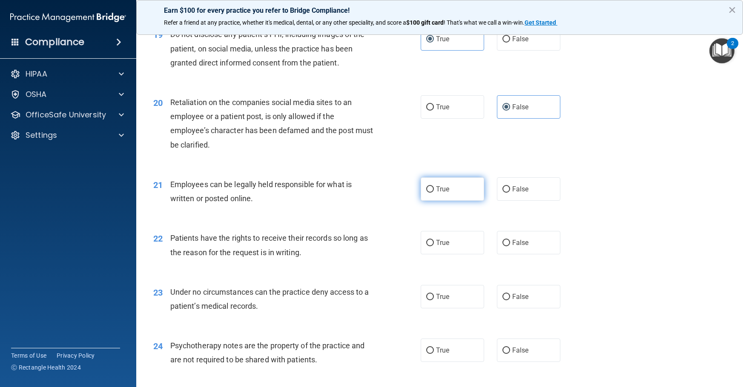
click at [435, 201] on label "True" at bounding box center [452, 189] width 63 height 23
click at [434, 193] on input "True" at bounding box center [430, 189] width 8 height 6
radio input "true"
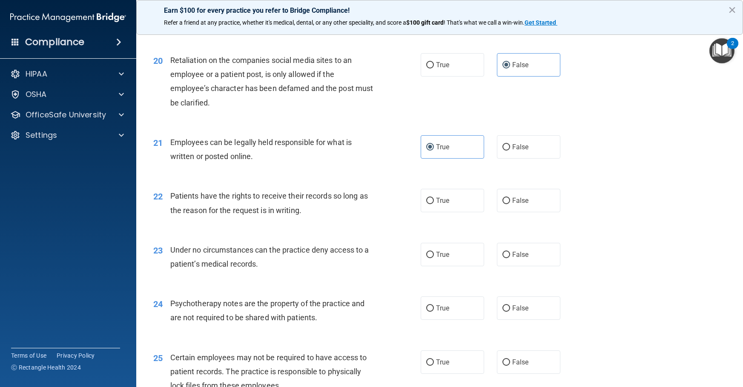
scroll to position [1447, 0]
click at [438, 204] on span "True" at bounding box center [442, 200] width 13 height 8
click at [434, 204] on input "True" at bounding box center [430, 201] width 8 height 6
radio input "true"
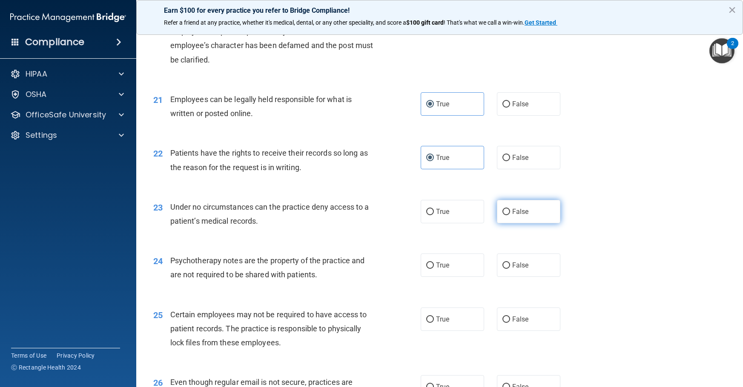
click at [512, 216] on span "False" at bounding box center [520, 212] width 17 height 8
click at [510, 215] on input "False" at bounding box center [506, 212] width 8 height 6
radio input "true"
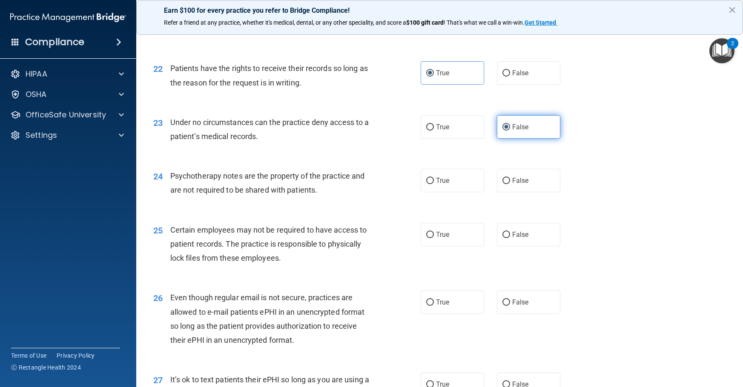
scroll to position [1575, 0]
click at [427, 184] on input "True" at bounding box center [430, 181] width 8 height 6
radio input "true"
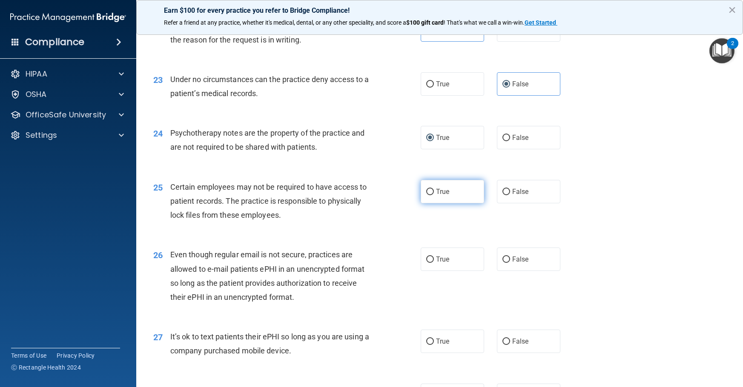
click at [442, 196] on span "True" at bounding box center [442, 192] width 13 height 8
click at [434, 195] on input "True" at bounding box center [430, 192] width 8 height 6
radio input "true"
click at [439, 264] on span "True" at bounding box center [442, 259] width 13 height 8
click at [434, 263] on input "True" at bounding box center [430, 260] width 8 height 6
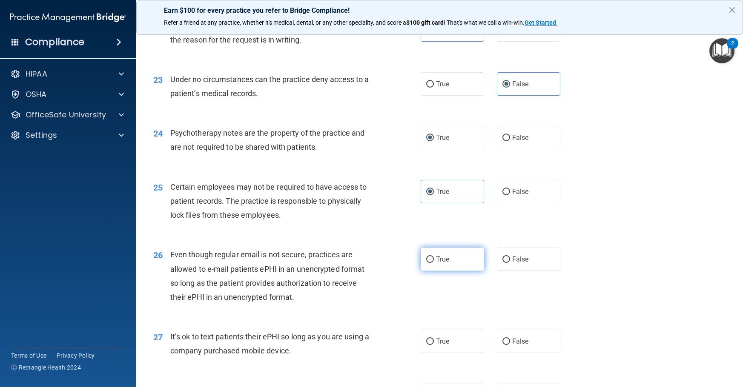
radio input "true"
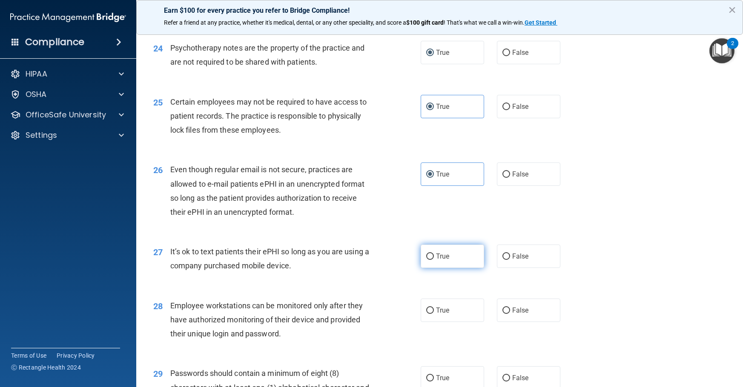
scroll to position [1745, 0]
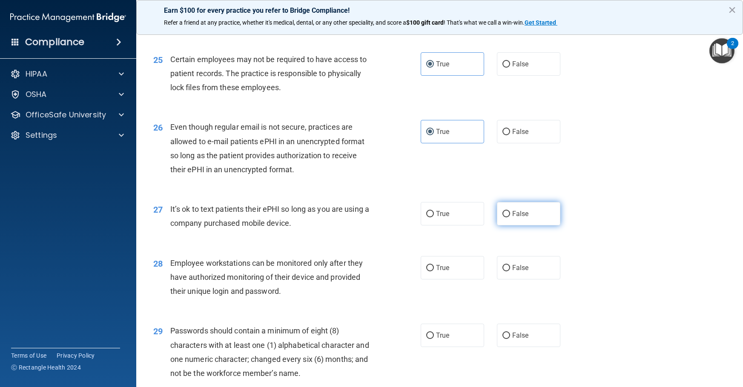
click at [504, 218] on input "False" at bounding box center [506, 214] width 8 height 6
radio input "true"
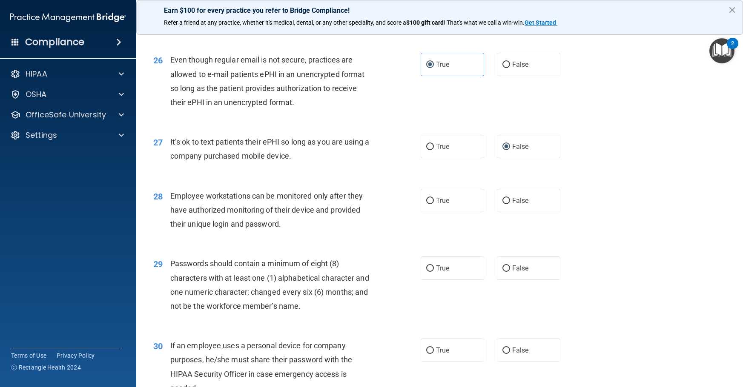
scroll to position [1830, 0]
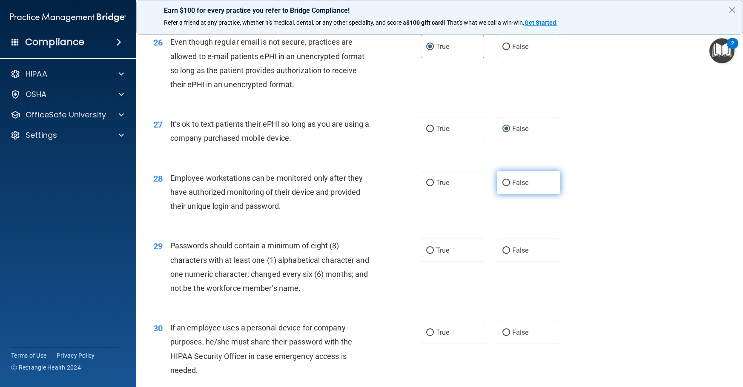
click at [512, 187] on span "False" at bounding box center [520, 183] width 17 height 8
click at [509, 186] on input "False" at bounding box center [506, 183] width 8 height 6
radio input "true"
click at [519, 255] on span "False" at bounding box center [520, 250] width 17 height 8
click at [510, 254] on input "False" at bounding box center [506, 251] width 8 height 6
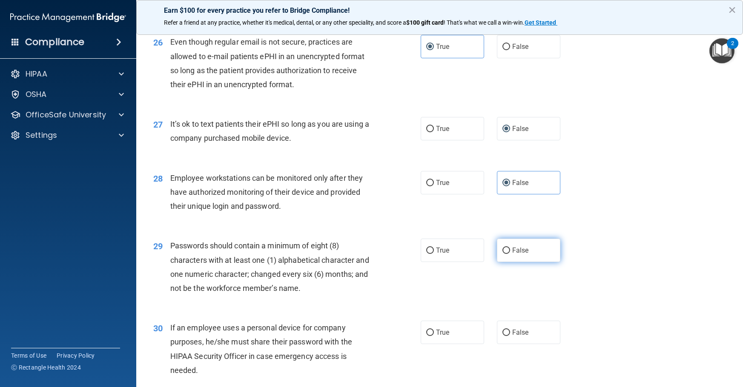
radio input "true"
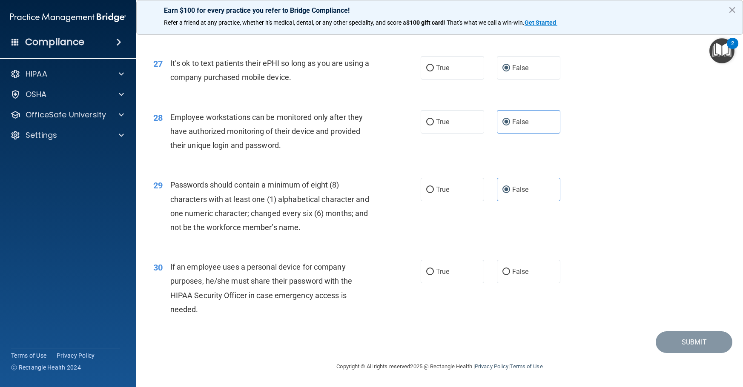
scroll to position [1919, 0]
click at [527, 272] on label "False" at bounding box center [528, 271] width 63 height 23
click at [510, 272] on input "False" at bounding box center [506, 272] width 8 height 6
radio input "true"
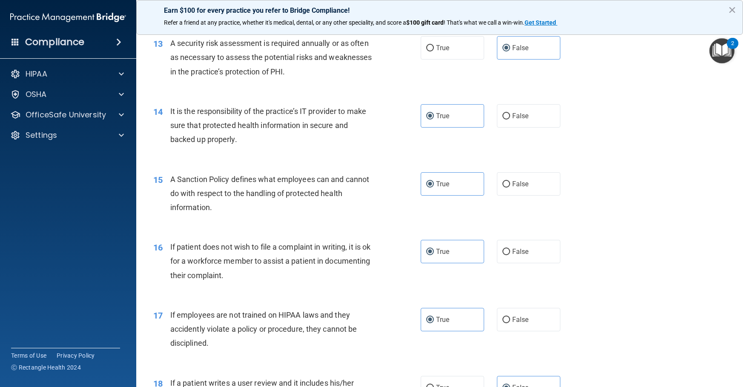
scroll to position [983, 0]
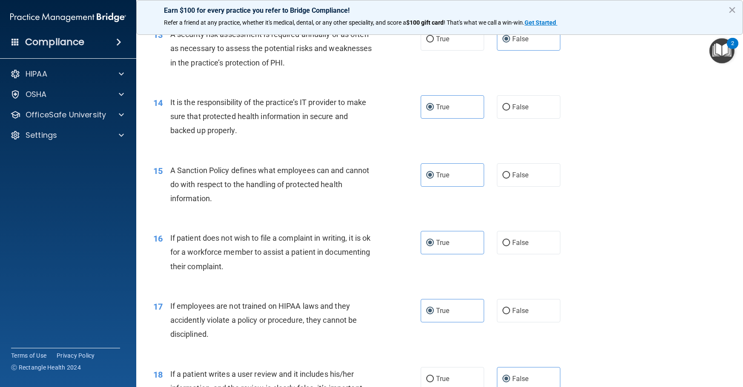
drag, startPoint x: 682, startPoint y: 205, endPoint x: 645, endPoint y: 242, distance: 52.7
click at [645, 221] on div "15 A Sanction Policy defines what employees can and cannot do with respect to t…" at bounding box center [439, 187] width 585 height 68
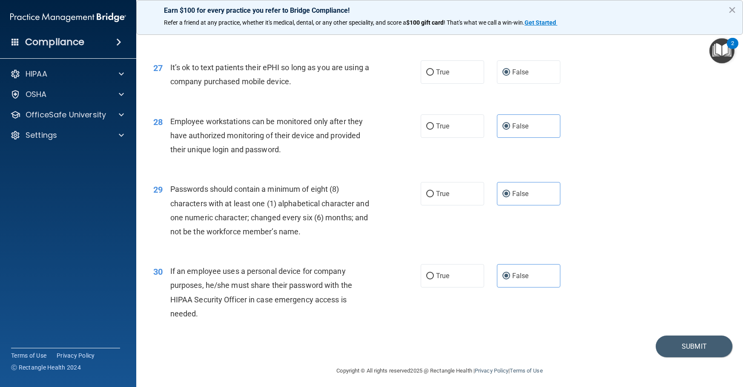
scroll to position [1916, 0]
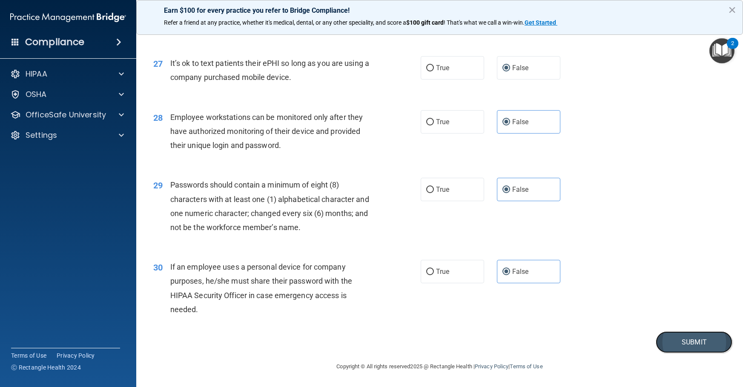
click at [687, 346] on button "Submit" at bounding box center [694, 343] width 77 height 22
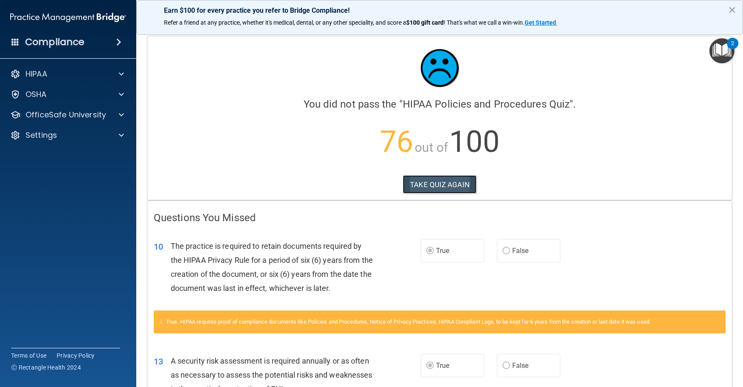
click at [444, 182] on button "TAKE QUIZ AGAIN" at bounding box center [440, 184] width 74 height 19
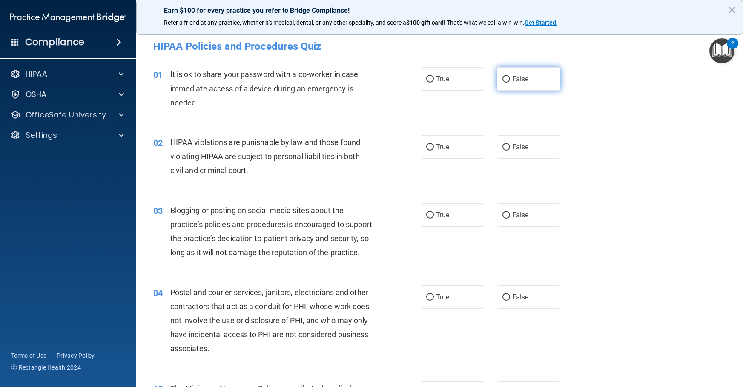
click at [522, 80] on span "False" at bounding box center [520, 79] width 17 height 8
click at [510, 80] on input "False" at bounding box center [506, 79] width 8 height 6
radio input "true"
click at [436, 145] on span "True" at bounding box center [442, 147] width 13 height 8
click at [434, 145] on input "True" at bounding box center [430, 147] width 8 height 6
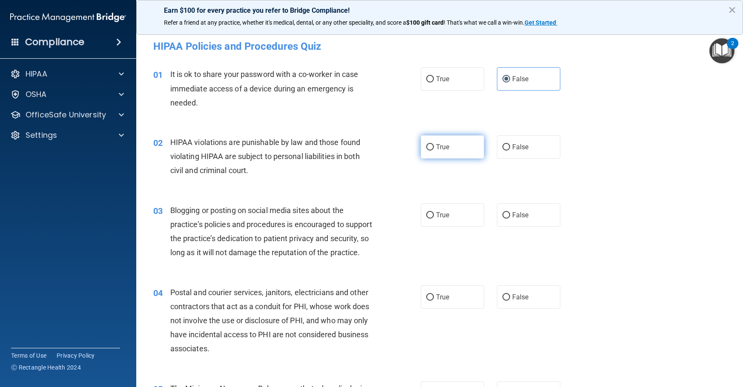
radio input "true"
click at [517, 214] on span "False" at bounding box center [520, 215] width 17 height 8
click at [510, 214] on input "False" at bounding box center [506, 215] width 8 height 6
radio input "true"
click at [455, 309] on label "True" at bounding box center [452, 297] width 63 height 23
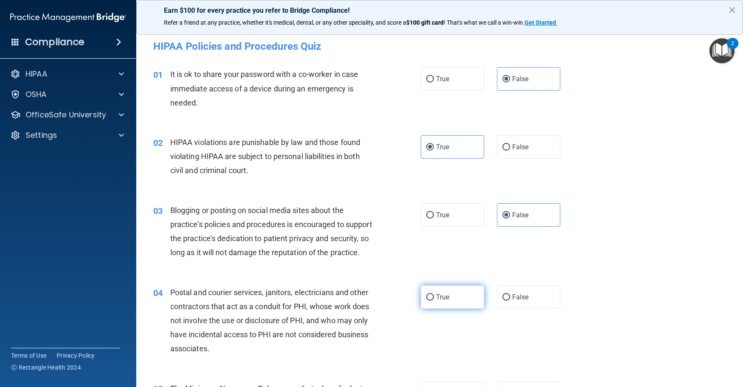
click at [434, 301] on input "True" at bounding box center [430, 298] width 8 height 6
radio input "true"
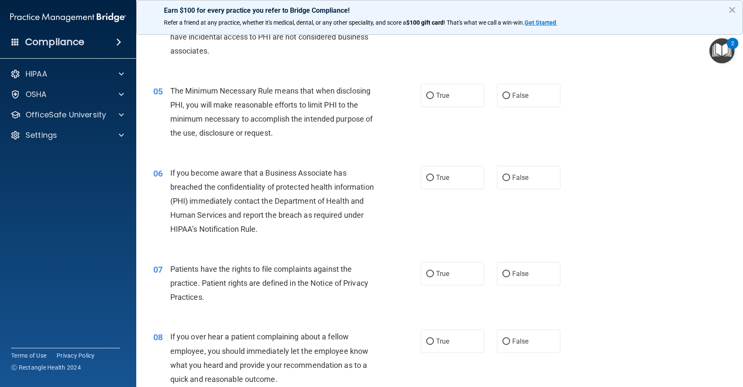
scroll to position [341, 0]
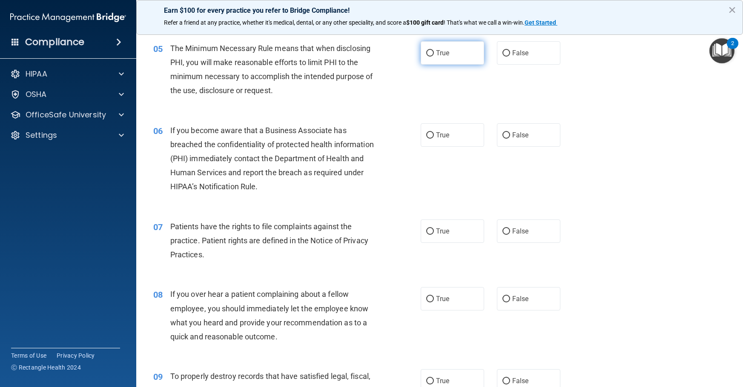
click at [462, 63] on label "True" at bounding box center [452, 52] width 63 height 23
click at [434, 57] on input "True" at bounding box center [430, 53] width 8 height 6
radio input "true"
click at [530, 147] on label "False" at bounding box center [528, 134] width 63 height 23
click at [510, 139] on input "False" at bounding box center [506, 135] width 8 height 6
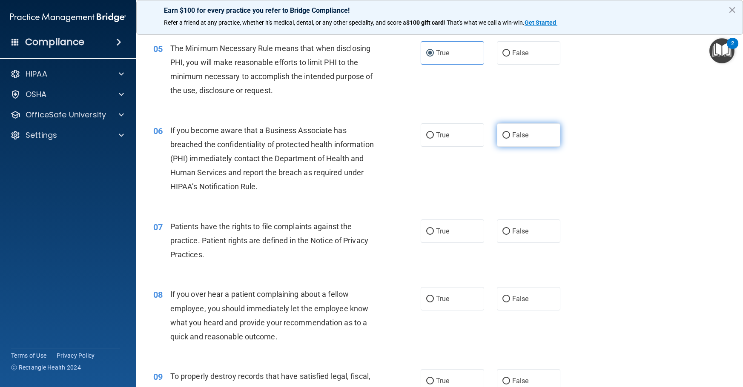
radio input "true"
click at [430, 235] on input "True" at bounding box center [430, 232] width 8 height 6
radio input "true"
click at [522, 307] on label "False" at bounding box center [528, 298] width 63 height 23
click at [510, 303] on input "False" at bounding box center [506, 299] width 8 height 6
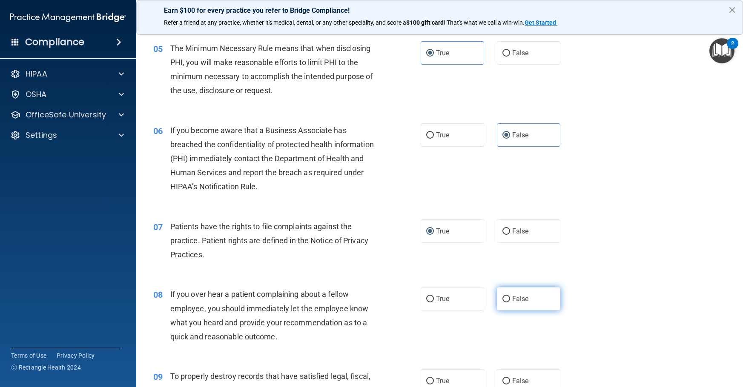
radio input "true"
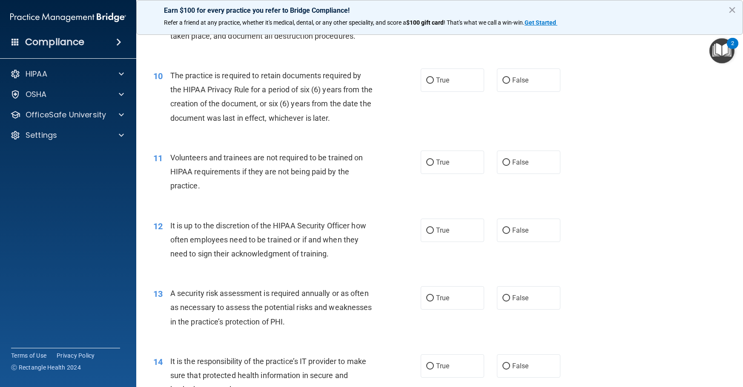
scroll to position [681, 0]
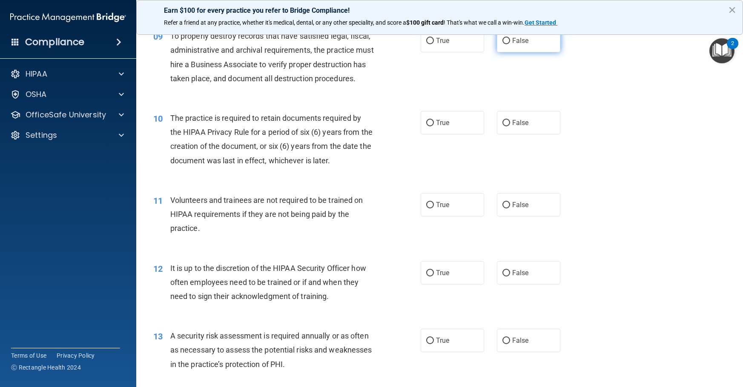
click at [513, 49] on label "False" at bounding box center [528, 40] width 63 height 23
click at [510, 44] on input "False" at bounding box center [506, 41] width 8 height 6
radio input "true"
click at [434, 135] on label "True" at bounding box center [452, 122] width 63 height 23
click at [434, 126] on input "True" at bounding box center [430, 123] width 8 height 6
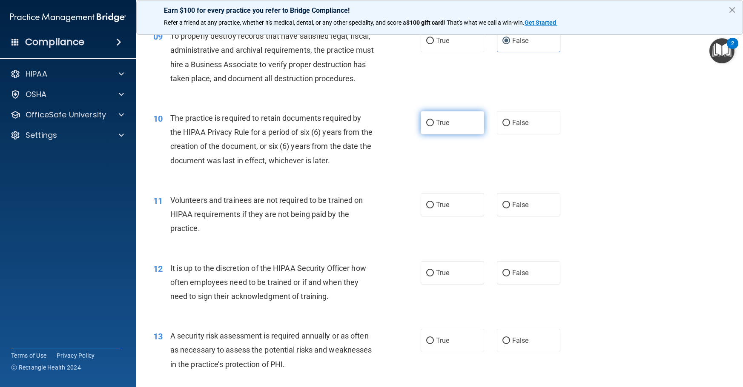
radio input "true"
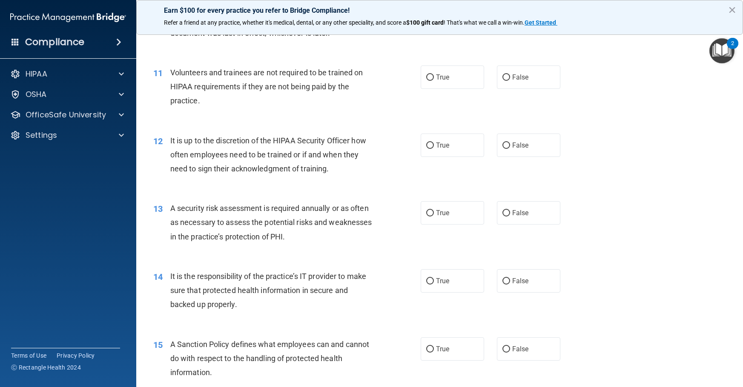
scroll to position [851, 0]
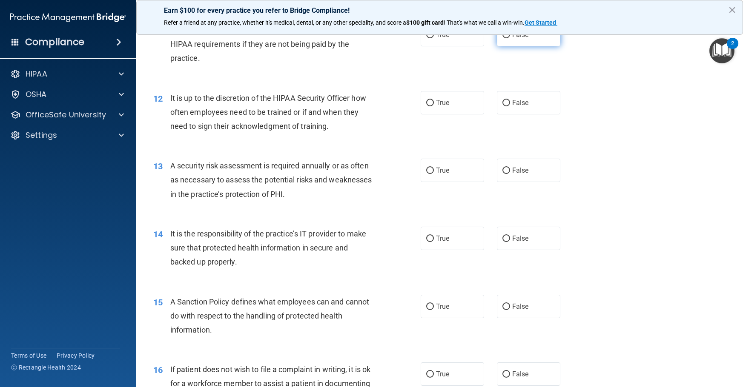
click at [513, 39] on span "False" at bounding box center [520, 35] width 17 height 8
click at [510, 38] on input "False" at bounding box center [506, 35] width 8 height 6
radio input "true"
click at [518, 107] on span "False" at bounding box center [520, 103] width 17 height 8
click at [510, 106] on input "False" at bounding box center [506, 103] width 8 height 6
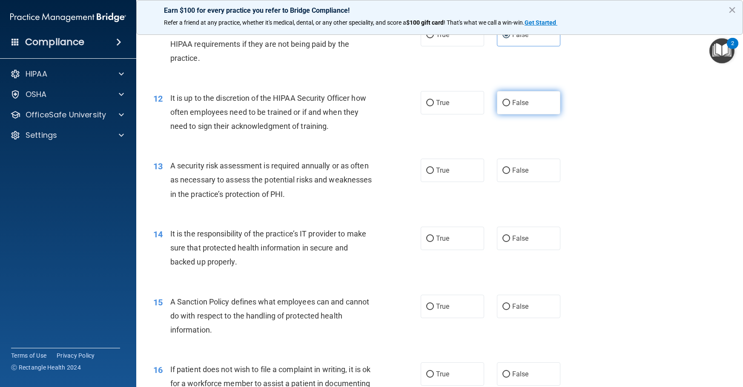
radio input "true"
click at [445, 182] on label "True" at bounding box center [452, 170] width 63 height 23
click at [434, 174] on input "True" at bounding box center [430, 171] width 8 height 6
radio input "true"
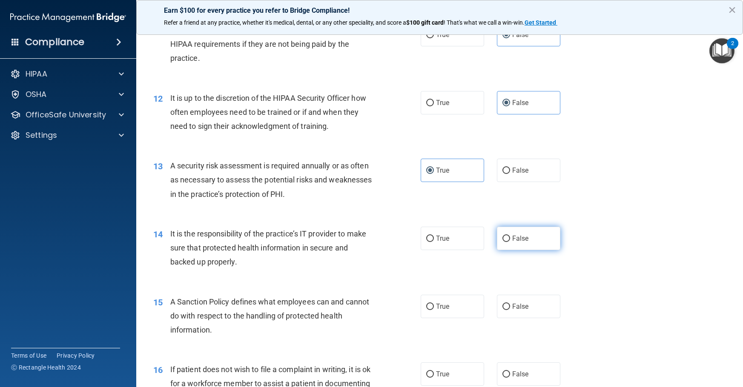
click at [530, 250] on label "False" at bounding box center [528, 238] width 63 height 23
click at [510, 242] on input "False" at bounding box center [506, 239] width 8 height 6
radio input "true"
click at [440, 318] on label "True" at bounding box center [452, 306] width 63 height 23
click at [434, 310] on input "True" at bounding box center [430, 307] width 8 height 6
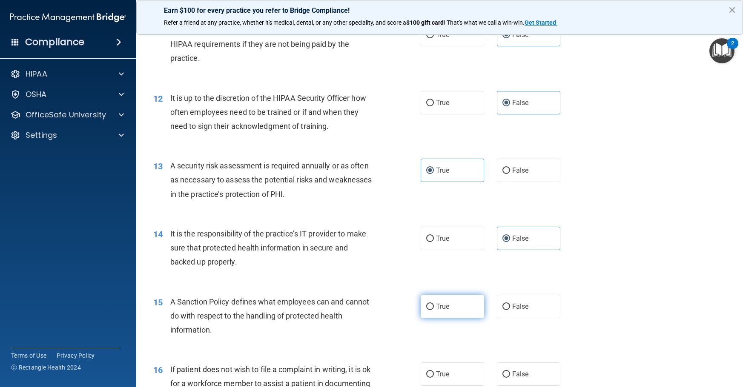
radio input "true"
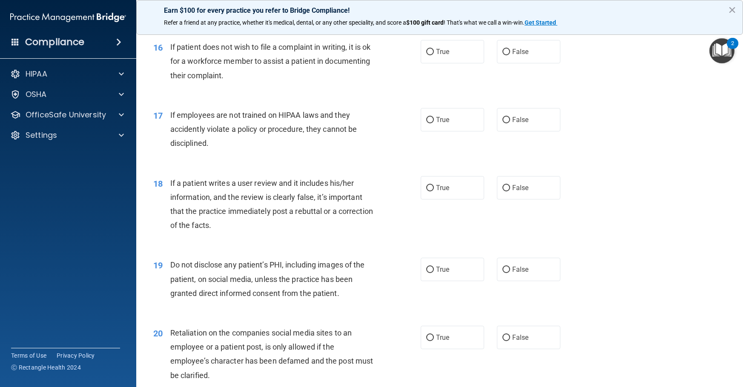
scroll to position [1192, 0]
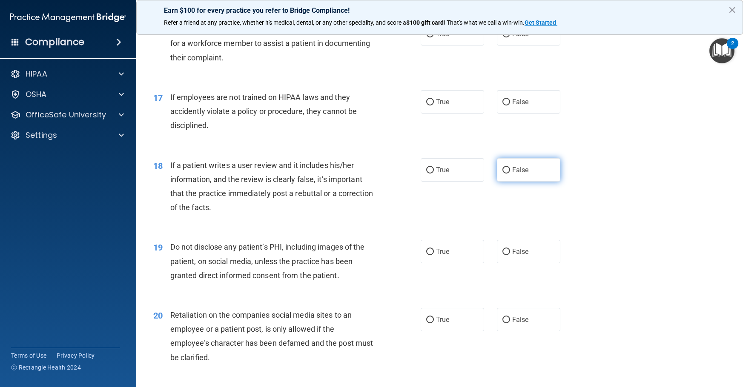
click at [505, 174] on input "False" at bounding box center [506, 170] width 8 height 6
radio input "true"
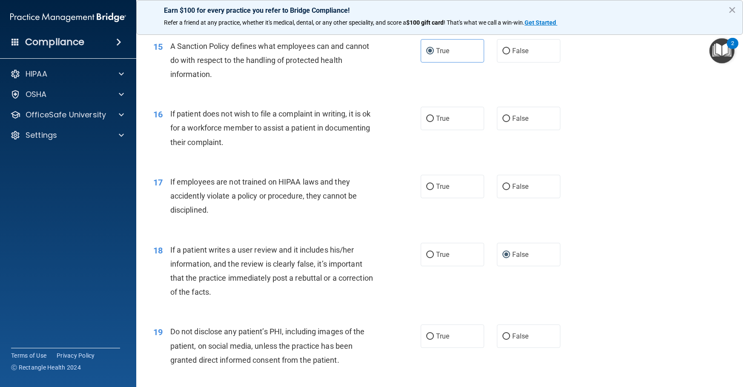
scroll to position [1107, 0]
click at [512, 55] on span "False" at bounding box center [520, 51] width 17 height 8
click at [510, 55] on input "False" at bounding box center [506, 52] width 8 height 6
radio input "true"
radio input "false"
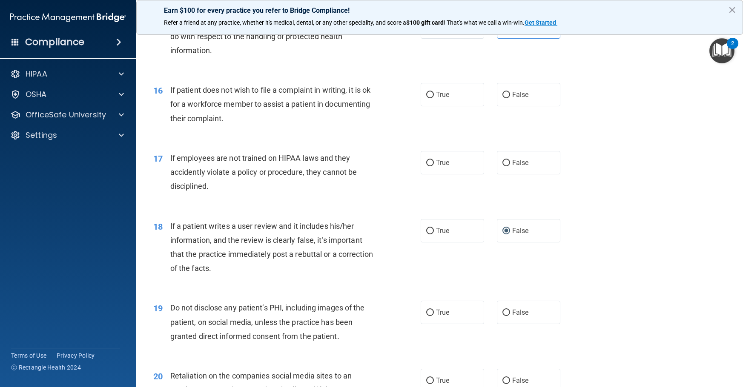
scroll to position [1149, 0]
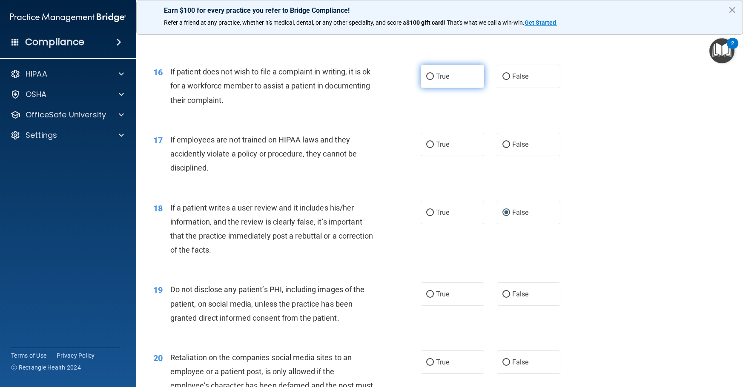
click at [456, 88] on label "True" at bounding box center [452, 76] width 63 height 23
click at [434, 80] on input "True" at bounding box center [430, 77] width 8 height 6
radio input "true"
click at [522, 156] on label "False" at bounding box center [528, 144] width 63 height 23
click at [510, 148] on input "False" at bounding box center [506, 145] width 8 height 6
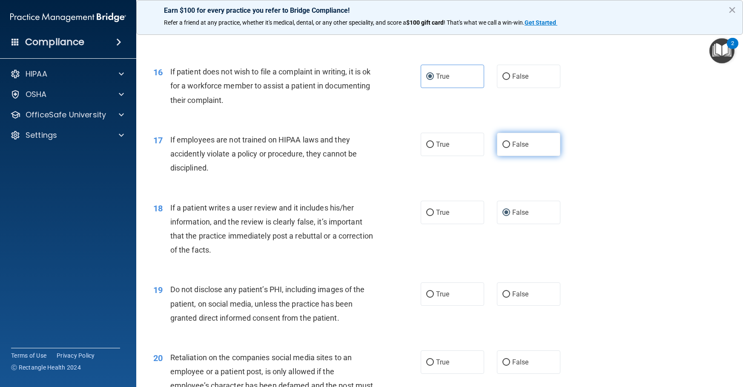
radio input "true"
click at [450, 306] on label "True" at bounding box center [452, 294] width 63 height 23
click at [434, 298] on input "True" at bounding box center [430, 295] width 8 height 6
radio input "true"
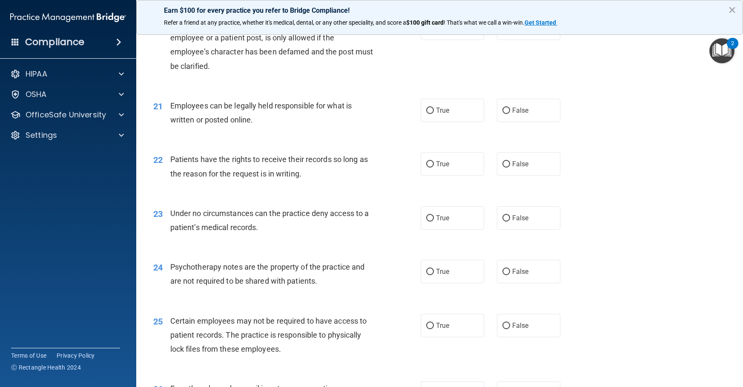
scroll to position [1490, 0]
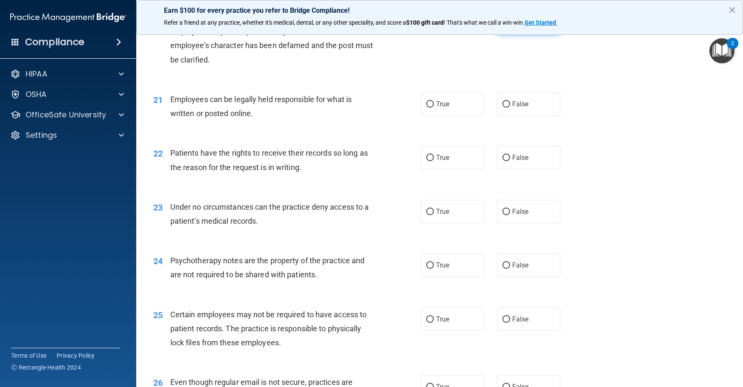
click at [505, 34] on label "False" at bounding box center [528, 21] width 63 height 23
click at [505, 26] on input "False" at bounding box center [506, 22] width 8 height 6
radio input "true"
click at [446, 108] on span "True" at bounding box center [442, 104] width 13 height 8
click at [434, 108] on input "True" at bounding box center [430, 104] width 8 height 6
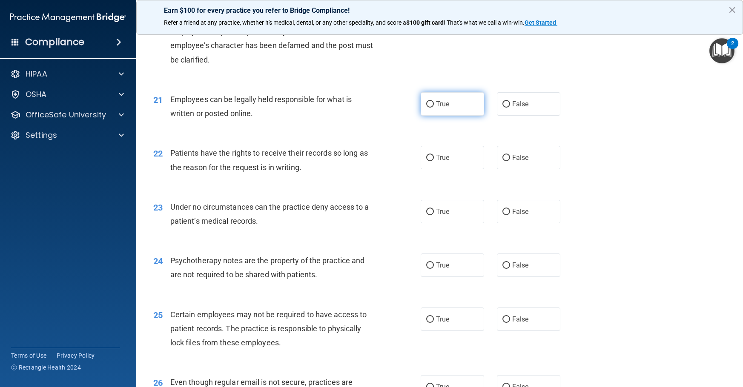
radio input "true"
click at [457, 169] on label "True" at bounding box center [452, 157] width 63 height 23
click at [434, 161] on input "True" at bounding box center [430, 158] width 8 height 6
radio input "true"
click at [516, 216] on span "False" at bounding box center [520, 212] width 17 height 8
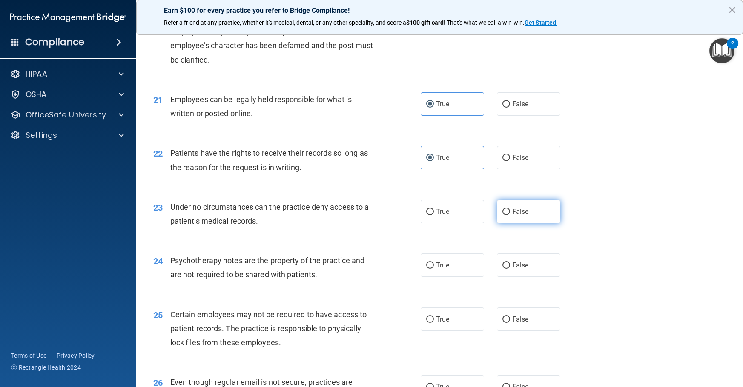
click at [510, 215] on input "False" at bounding box center [506, 212] width 8 height 6
radio input "true"
click at [457, 277] on label "True" at bounding box center [452, 265] width 63 height 23
click at [434, 269] on input "True" at bounding box center [430, 266] width 8 height 6
radio input "true"
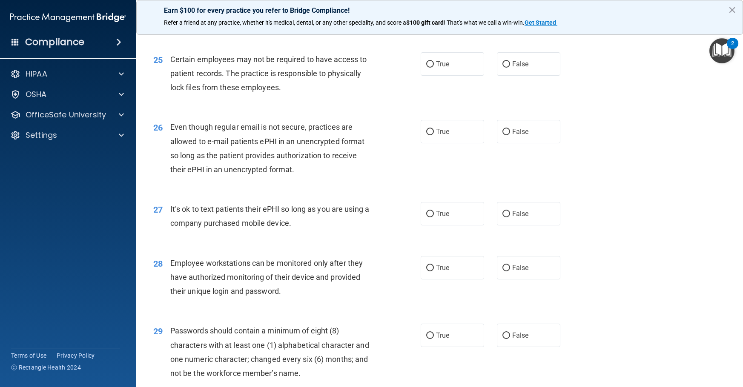
scroll to position [1788, 0]
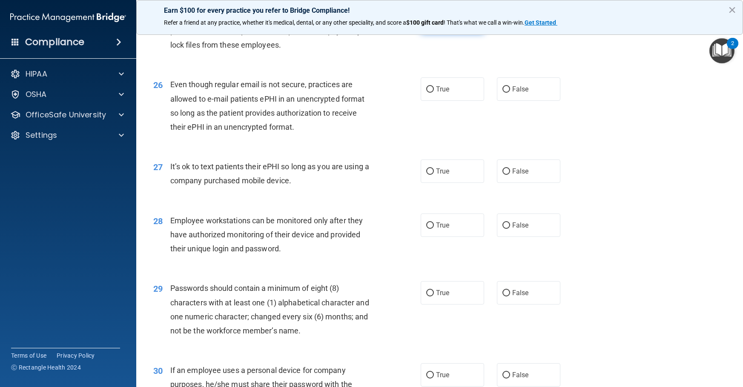
click at [439, 26] on span "True" at bounding box center [442, 21] width 13 height 8
click at [434, 25] on input "True" at bounding box center [430, 22] width 8 height 6
radio input "true"
click at [445, 93] on span "True" at bounding box center [442, 89] width 13 height 8
click at [434, 93] on input "True" at bounding box center [430, 89] width 8 height 6
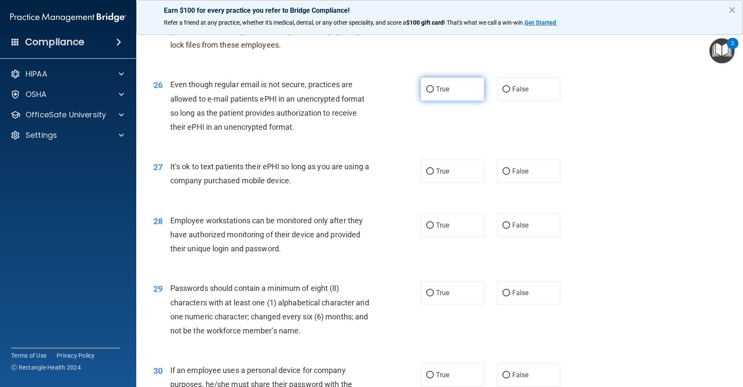
radio input "true"
click at [540, 183] on label "False" at bounding box center [528, 171] width 63 height 23
click at [510, 175] on input "False" at bounding box center [506, 172] width 8 height 6
radio input "true"
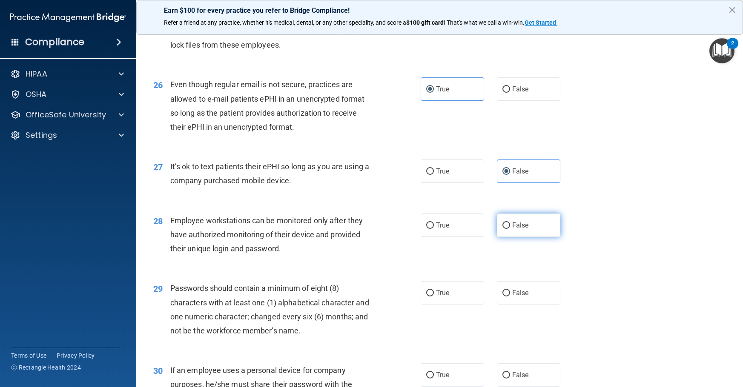
click at [520, 229] on span "False" at bounding box center [520, 225] width 17 height 8
click at [510, 229] on input "False" at bounding box center [506, 226] width 8 height 6
radio input "true"
click at [442, 305] on label "True" at bounding box center [452, 292] width 63 height 23
click at [434, 297] on input "True" at bounding box center [430, 293] width 8 height 6
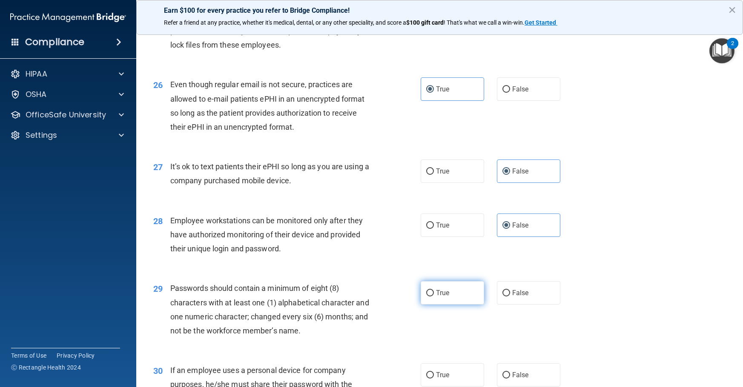
radio input "true"
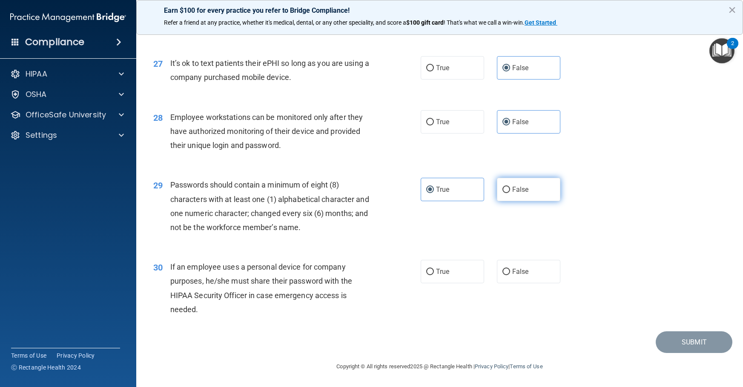
scroll to position [1916, 0]
click at [513, 276] on span "False" at bounding box center [520, 272] width 17 height 8
click at [510, 275] on input "False" at bounding box center [506, 272] width 8 height 6
radio input "true"
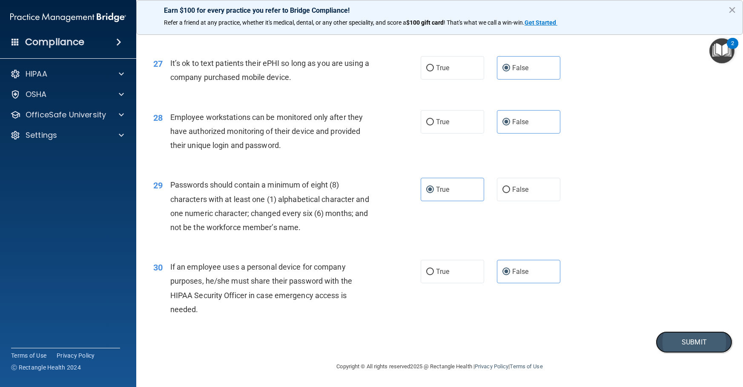
click at [693, 348] on button "Submit" at bounding box center [694, 343] width 77 height 22
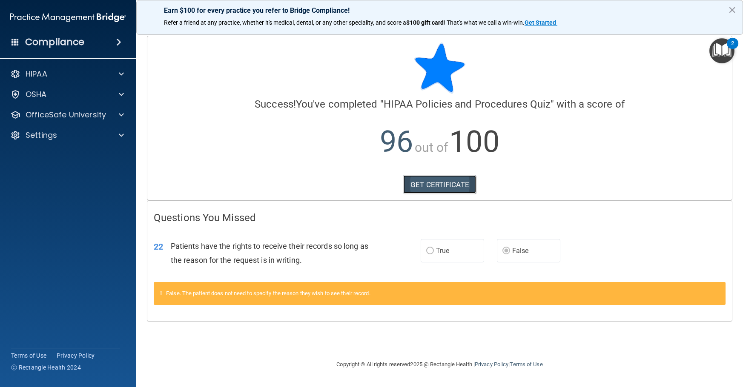
click at [451, 186] on link "GET CERTIFICATE" at bounding box center [439, 184] width 73 height 19
click at [72, 116] on p "OfficeSafe University" at bounding box center [66, 115] width 80 height 10
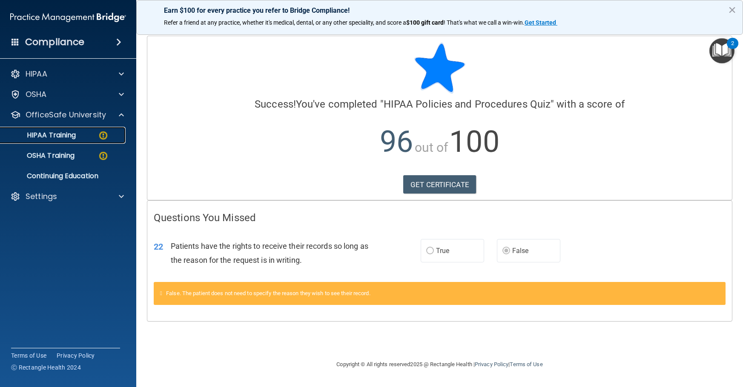
click at [69, 135] on p "HIPAA Training" at bounding box center [41, 135] width 70 height 9
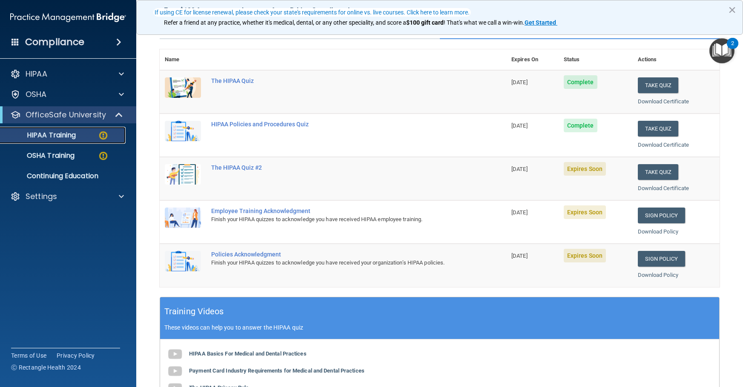
scroll to position [85, 0]
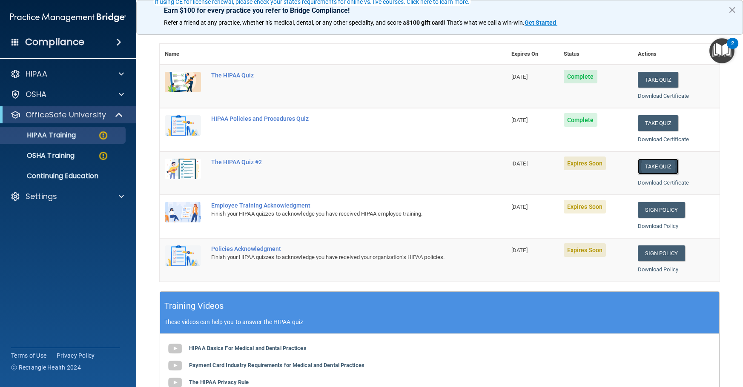
click at [648, 166] on button "Take Quiz" at bounding box center [658, 167] width 41 height 16
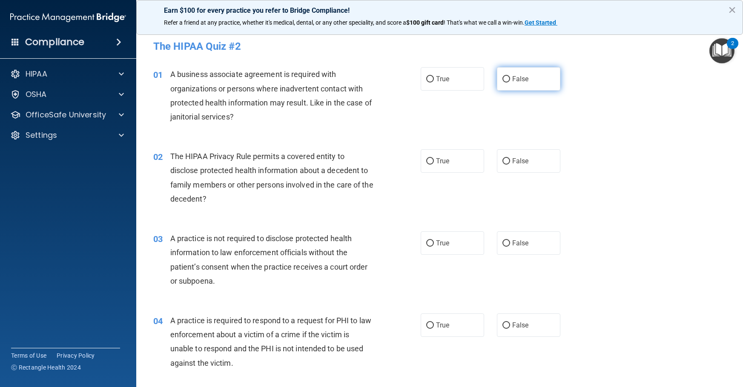
click at [506, 83] on input "False" at bounding box center [506, 79] width 8 height 6
radio input "true"
click at [436, 161] on span "True" at bounding box center [442, 161] width 13 height 8
click at [434, 161] on input "True" at bounding box center [430, 161] width 8 height 6
radio input "true"
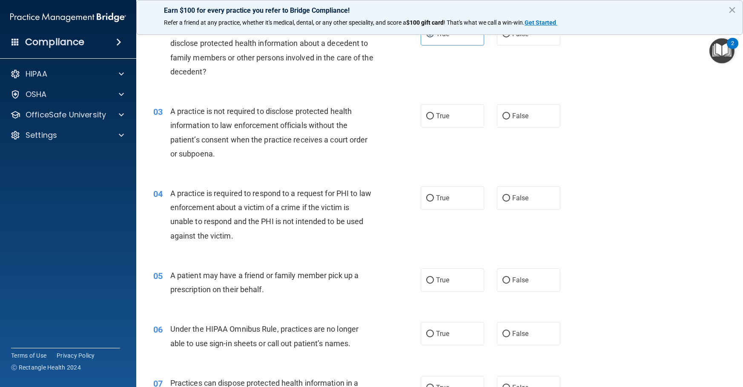
scroll to position [128, 0]
click at [447, 116] on label "True" at bounding box center [452, 115] width 63 height 23
click at [434, 116] on input "True" at bounding box center [430, 116] width 8 height 6
radio input "true"
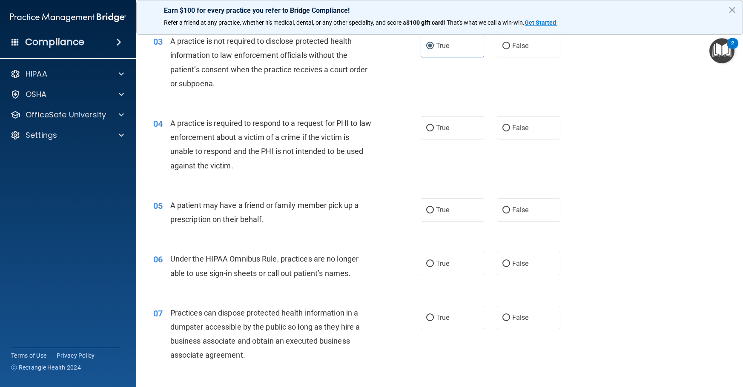
scroll to position [213, 0]
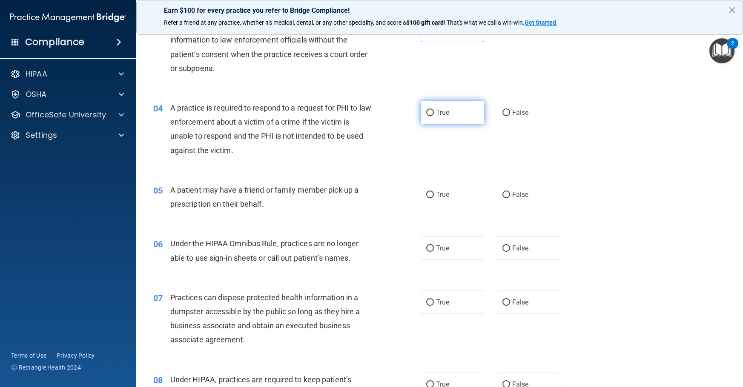
click at [436, 113] on span "True" at bounding box center [442, 113] width 13 height 8
click at [433, 113] on input "True" at bounding box center [430, 113] width 8 height 6
radio input "true"
click at [447, 198] on label "True" at bounding box center [452, 194] width 63 height 23
click at [434, 198] on input "True" at bounding box center [430, 195] width 8 height 6
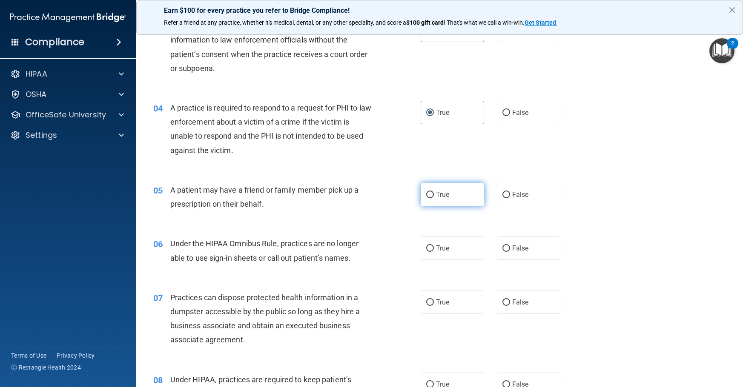
radio input "true"
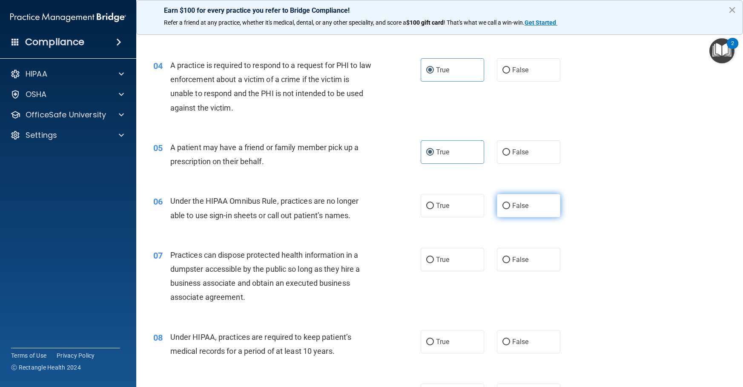
click at [504, 205] on input "False" at bounding box center [506, 206] width 8 height 6
radio input "true"
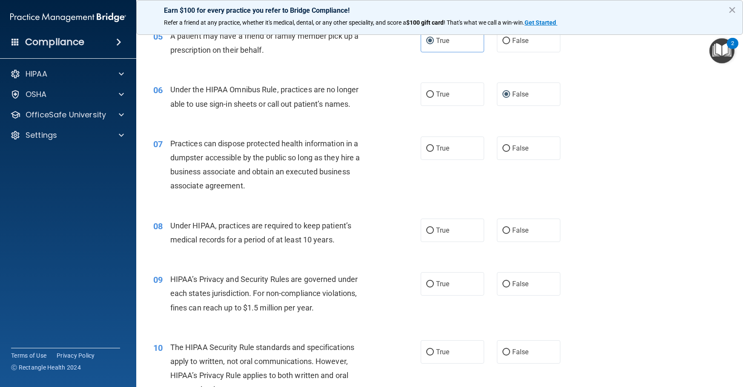
scroll to position [383, 0]
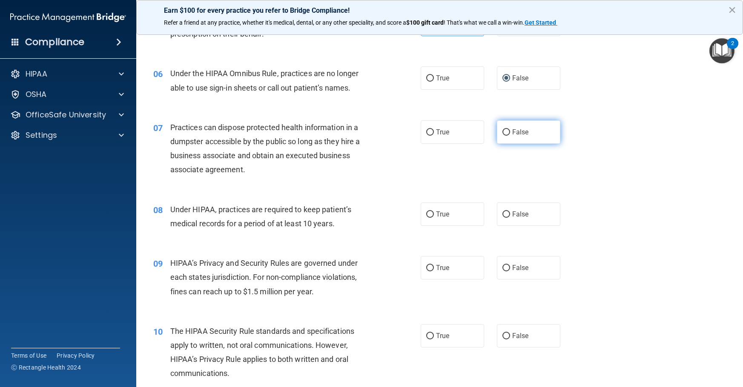
click at [512, 139] on label "False" at bounding box center [528, 131] width 63 height 23
click at [510, 136] on input "False" at bounding box center [506, 132] width 8 height 6
radio input "true"
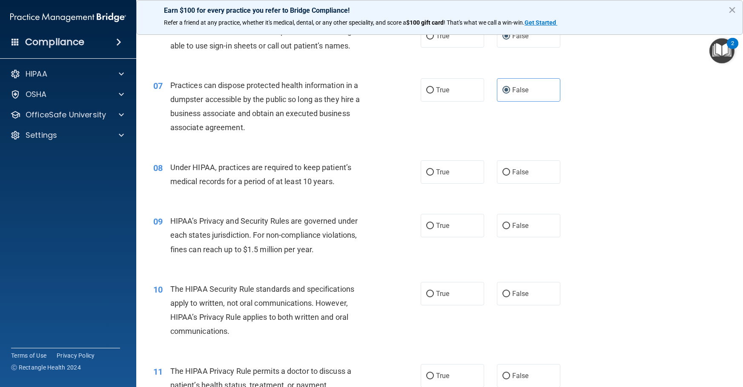
scroll to position [426, 0]
click at [514, 172] on span "False" at bounding box center [520, 172] width 17 height 8
click at [510, 172] on input "False" at bounding box center [506, 172] width 8 height 6
radio input "true"
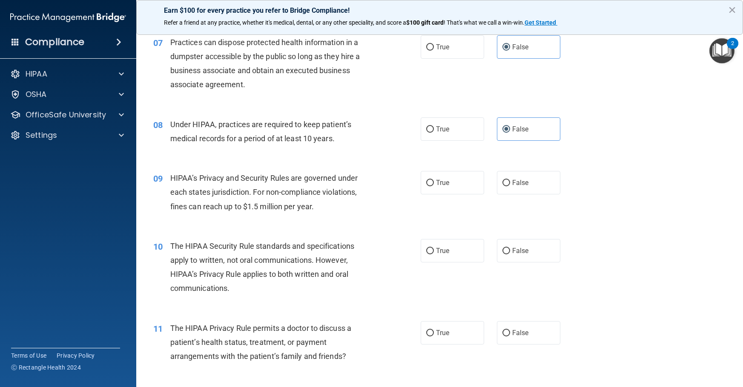
scroll to position [511, 0]
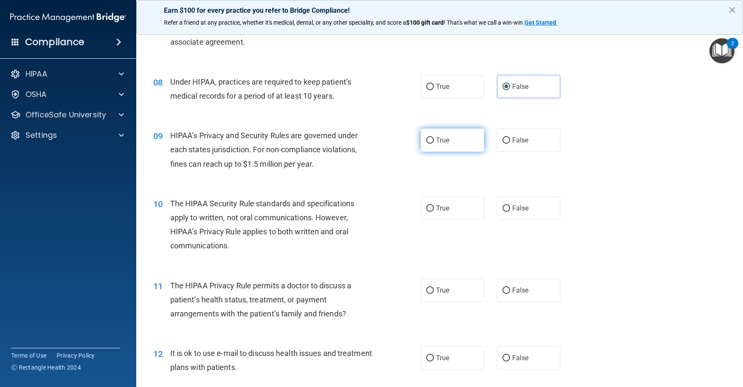
click at [441, 140] on span "True" at bounding box center [442, 140] width 13 height 8
click at [434, 140] on input "True" at bounding box center [430, 140] width 8 height 6
radio input "true"
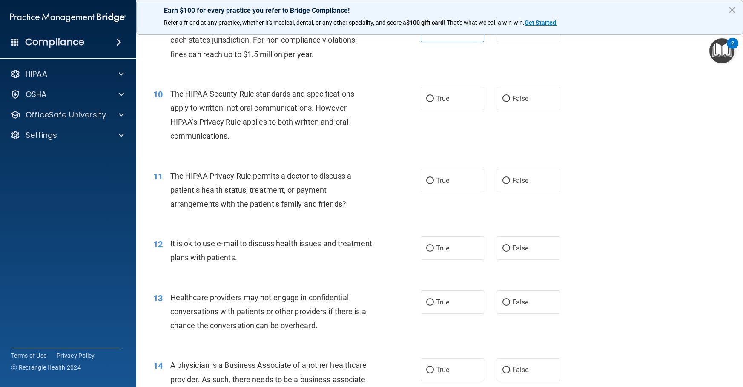
scroll to position [639, 0]
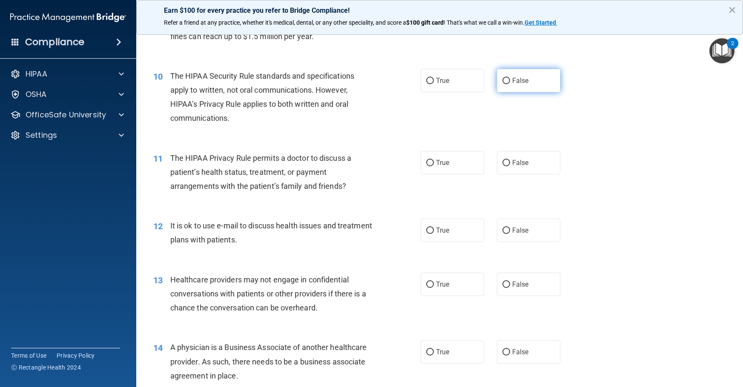
click at [520, 81] on span "False" at bounding box center [520, 81] width 17 height 8
click at [510, 81] on input "False" at bounding box center [506, 81] width 8 height 6
radio input "true"
click at [442, 78] on span "True" at bounding box center [442, 81] width 13 height 8
click at [434, 78] on input "True" at bounding box center [430, 81] width 8 height 6
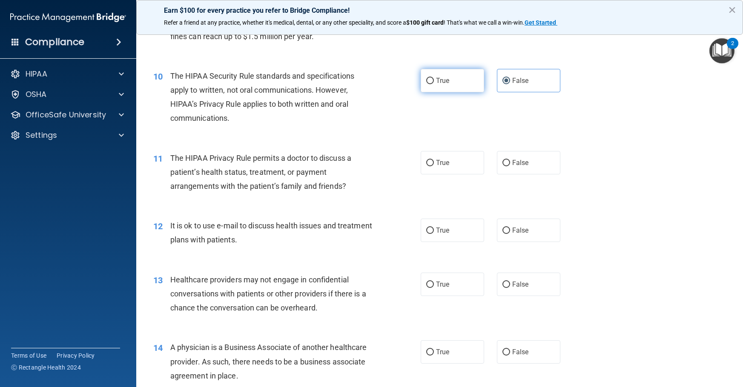
radio input "true"
radio input "false"
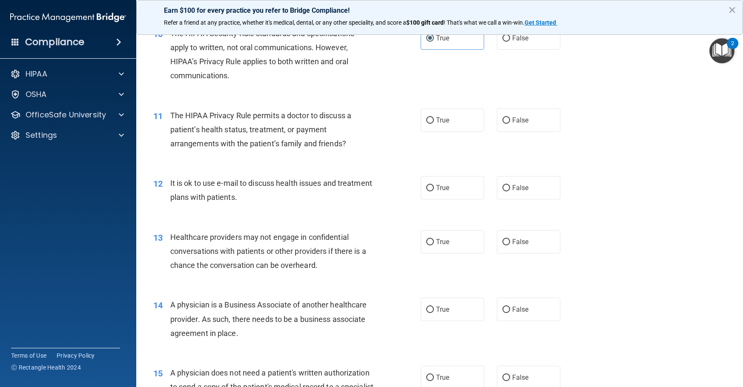
scroll to position [724, 0]
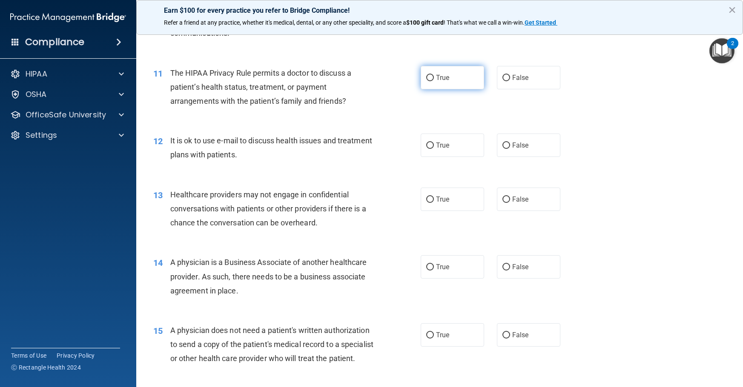
click at [444, 78] on span "True" at bounding box center [442, 78] width 13 height 8
click at [434, 78] on input "True" at bounding box center [430, 78] width 8 height 6
radio input "true"
click at [459, 145] on label "True" at bounding box center [452, 145] width 63 height 23
click at [434, 145] on input "True" at bounding box center [430, 146] width 8 height 6
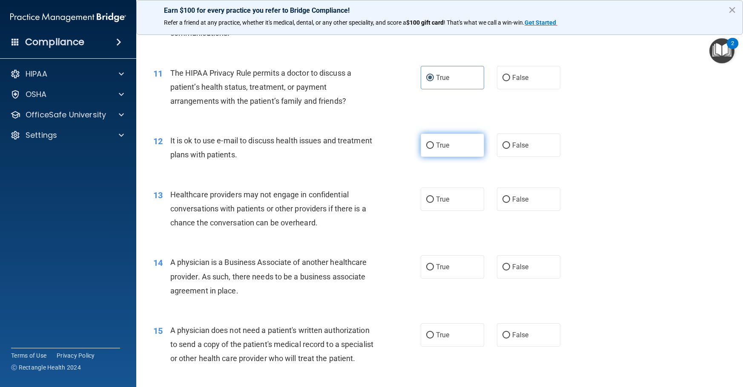
radio input "true"
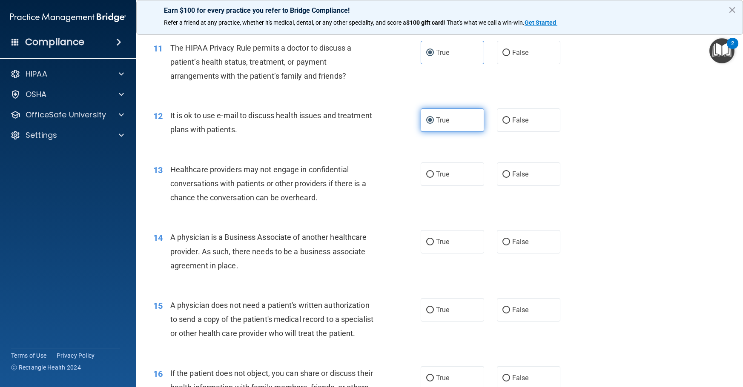
scroll to position [766, 0]
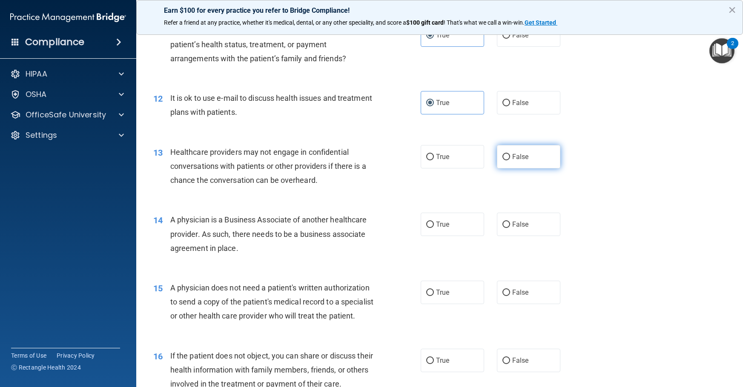
click at [518, 155] on span "False" at bounding box center [520, 157] width 17 height 8
click at [510, 155] on input "False" at bounding box center [506, 157] width 8 height 6
radio input "true"
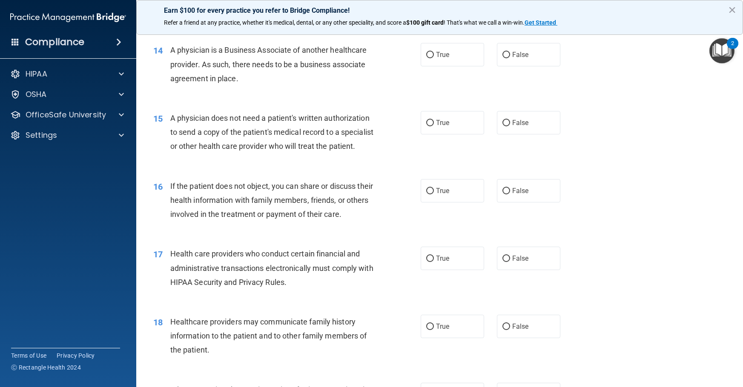
scroll to position [937, 0]
click at [514, 59] on label "False" at bounding box center [528, 54] width 63 height 23
click at [510, 58] on input "False" at bounding box center [506, 55] width 8 height 6
radio input "true"
click at [462, 119] on label "True" at bounding box center [452, 122] width 63 height 23
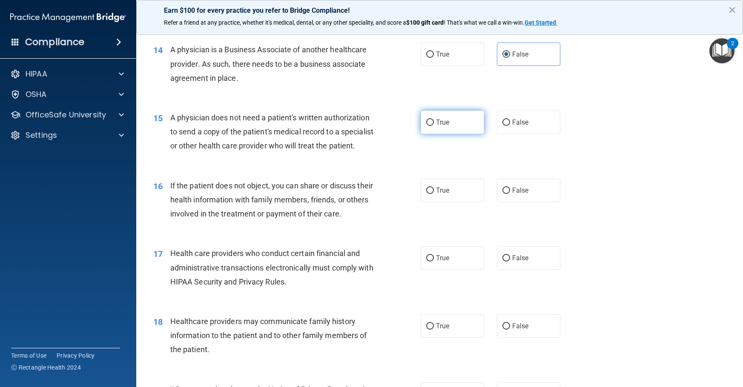
click at [434, 120] on input "True" at bounding box center [430, 123] width 8 height 6
radio input "true"
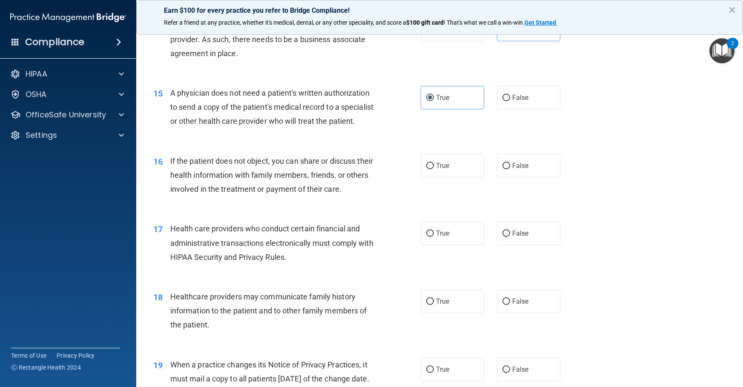
scroll to position [979, 0]
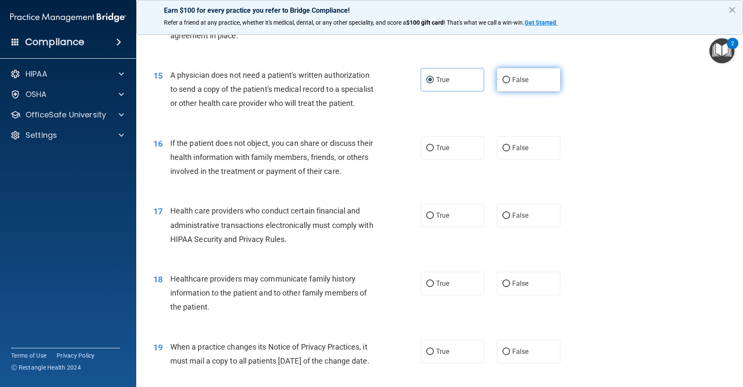
click at [526, 78] on label "False" at bounding box center [528, 79] width 63 height 23
click at [510, 78] on input "False" at bounding box center [506, 80] width 8 height 6
radio input "true"
radio input "false"
click at [436, 152] on span "True" at bounding box center [442, 148] width 13 height 8
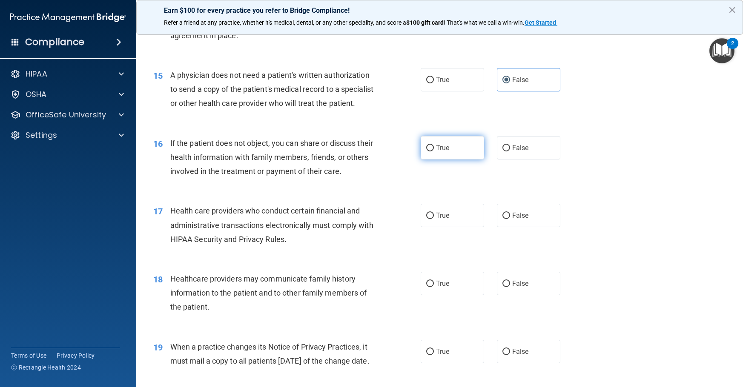
click at [434, 152] on input "True" at bounding box center [430, 148] width 8 height 6
radio input "true"
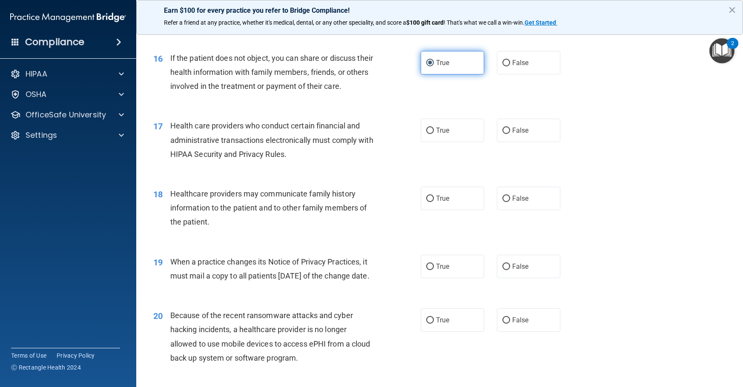
scroll to position [1107, 0]
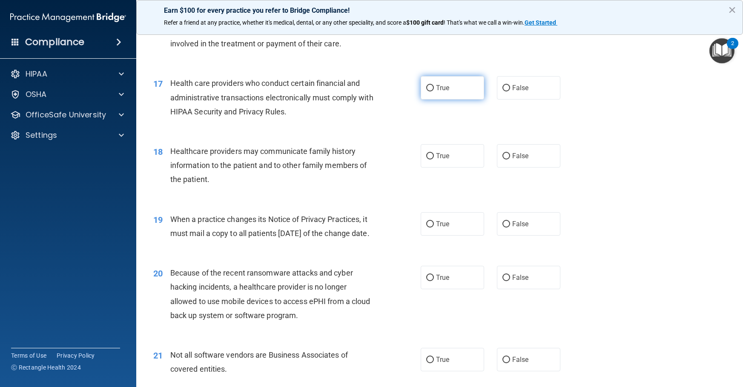
click at [446, 99] on label "True" at bounding box center [452, 87] width 63 height 23
click at [434, 92] on input "True" at bounding box center [430, 88] width 8 height 6
radio input "true"
click at [515, 160] on span "False" at bounding box center [520, 156] width 17 height 8
click at [510, 160] on input "False" at bounding box center [506, 156] width 8 height 6
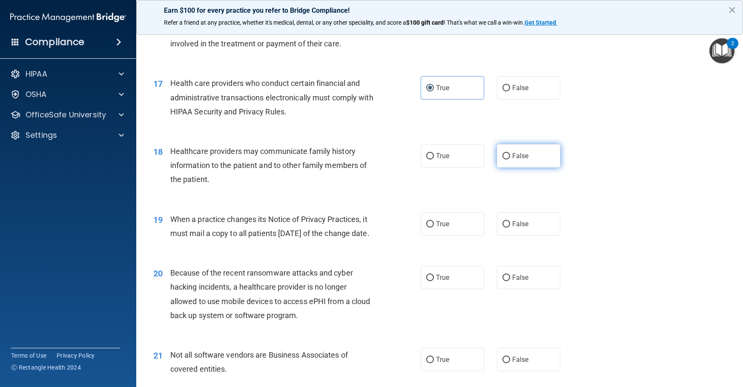
radio input "true"
click at [516, 228] on span "False" at bounding box center [520, 224] width 17 height 8
click at [510, 228] on input "False" at bounding box center [506, 224] width 8 height 6
radio input "true"
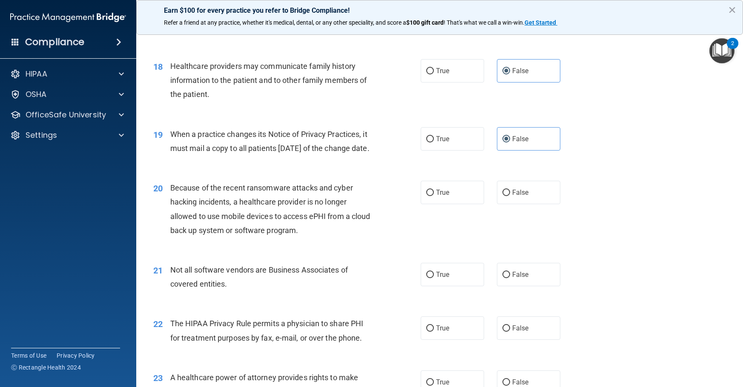
scroll to position [1234, 0]
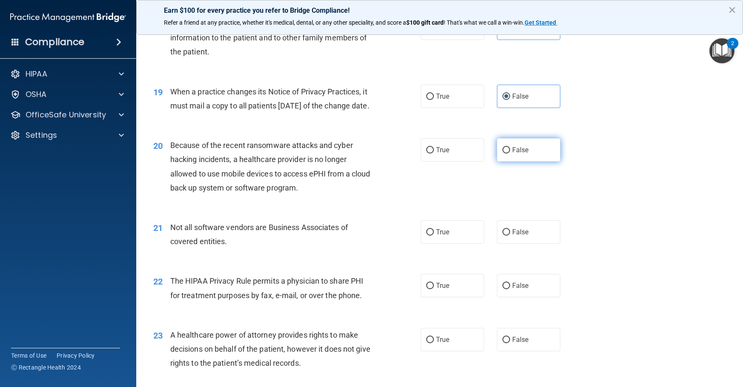
click at [503, 162] on label "False" at bounding box center [528, 149] width 63 height 23
click at [503, 154] on input "False" at bounding box center [506, 150] width 8 height 6
radio input "true"
click at [454, 244] on label "True" at bounding box center [452, 232] width 63 height 23
click at [434, 236] on input "True" at bounding box center [430, 232] width 8 height 6
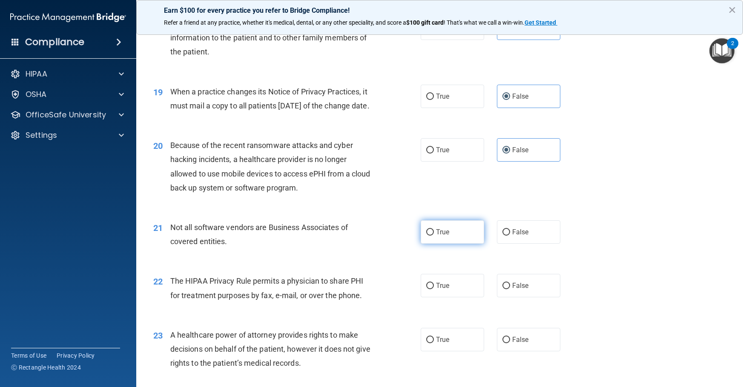
radio input "true"
click at [449, 298] on label "True" at bounding box center [452, 285] width 63 height 23
click at [434, 289] on input "True" at bounding box center [430, 286] width 8 height 6
radio input "true"
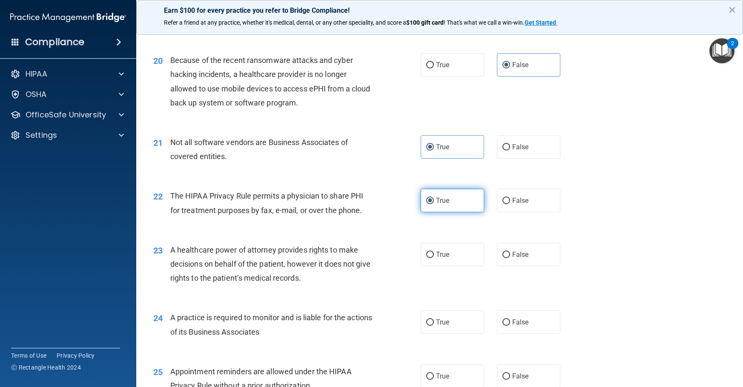
scroll to position [1362, 0]
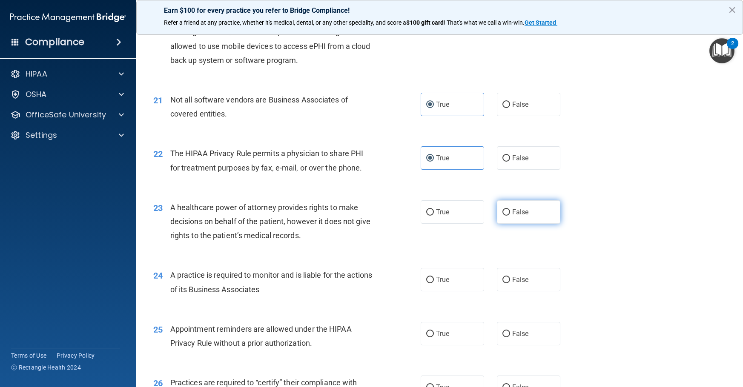
click at [523, 216] on span "False" at bounding box center [520, 212] width 17 height 8
click at [510, 216] on input "False" at bounding box center [506, 212] width 8 height 6
radio input "true"
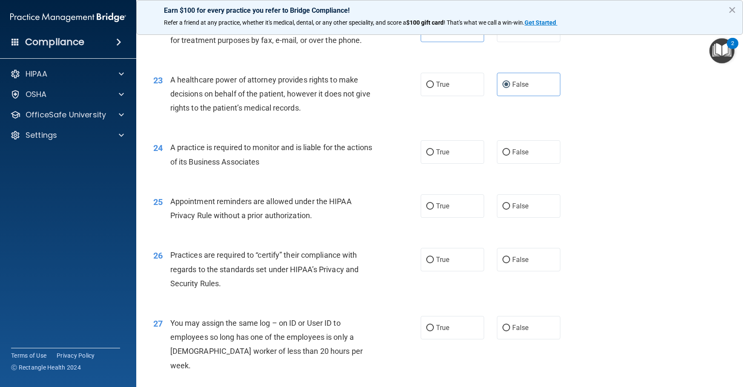
scroll to position [1532, 0]
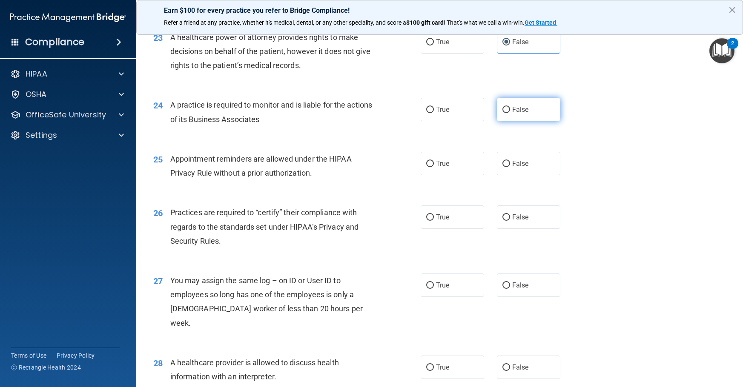
click at [523, 114] on span "False" at bounding box center [520, 110] width 17 height 8
click at [510, 113] on input "False" at bounding box center [506, 110] width 8 height 6
radio input "true"
click at [440, 168] on span "True" at bounding box center [442, 164] width 13 height 8
click at [434, 167] on input "True" at bounding box center [430, 164] width 8 height 6
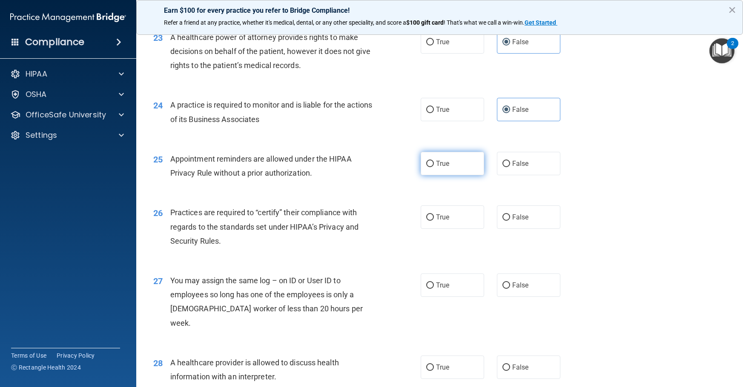
radio input "true"
click at [437, 221] on span "True" at bounding box center [442, 217] width 13 height 8
click at [434, 221] on input "True" at bounding box center [430, 218] width 8 height 6
radio input "true"
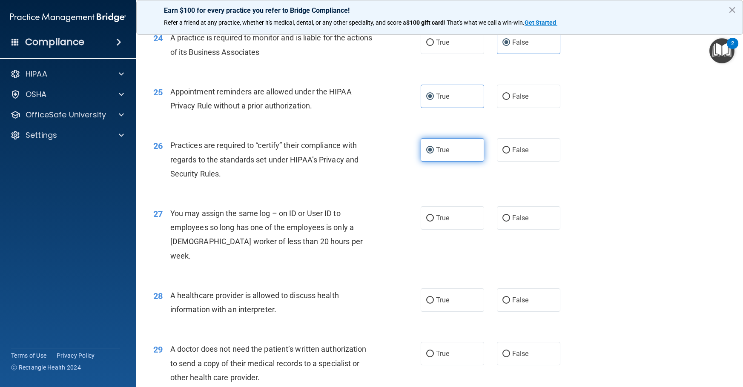
scroll to position [1618, 0]
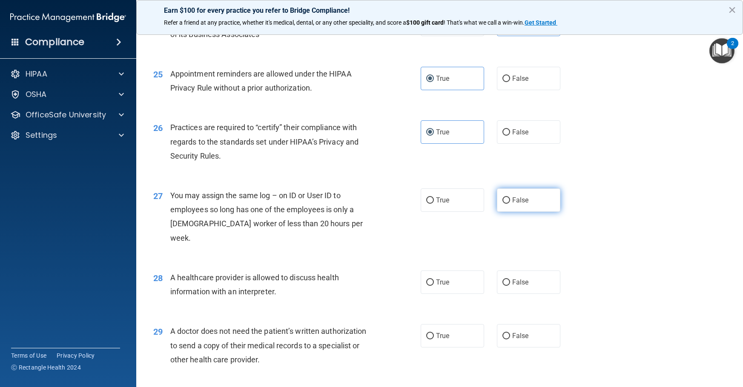
click at [507, 212] on label "False" at bounding box center [528, 200] width 63 height 23
click at [507, 204] on input "False" at bounding box center [506, 201] width 8 height 6
radio input "true"
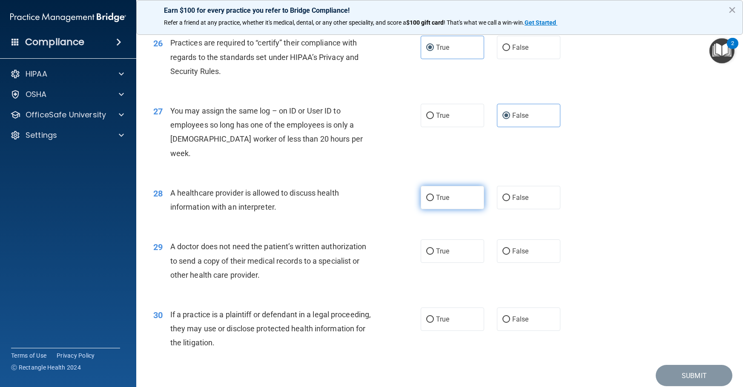
scroll to position [1703, 0]
click at [436, 201] on span "True" at bounding box center [442, 197] width 13 height 8
click at [434, 201] on input "True" at bounding box center [430, 198] width 8 height 6
radio input "true"
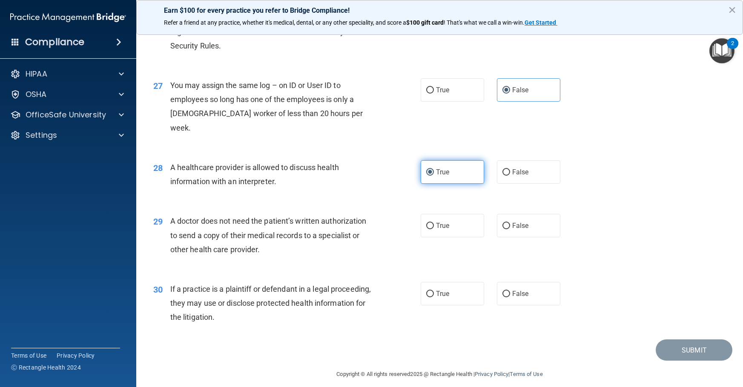
scroll to position [1745, 0]
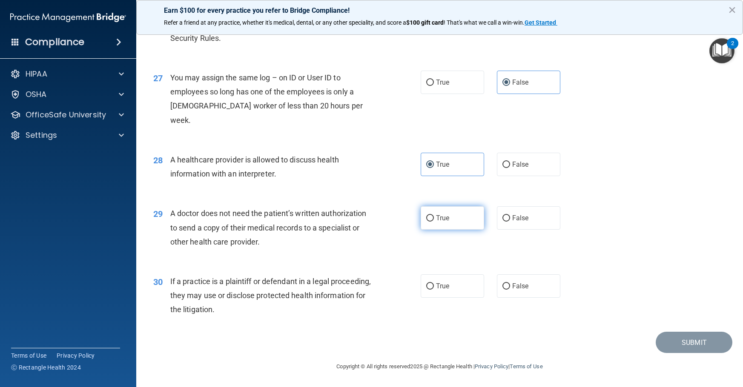
click at [447, 221] on label "True" at bounding box center [452, 217] width 63 height 23
click at [434, 221] on input "True" at bounding box center [430, 218] width 8 height 6
radio input "true"
click at [447, 282] on label "True" at bounding box center [452, 286] width 63 height 23
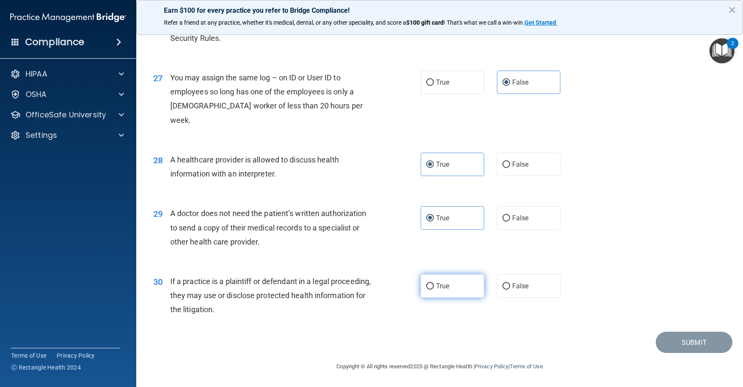
click at [434, 284] on input "True" at bounding box center [430, 287] width 8 height 6
radio input "true"
click at [690, 342] on button "Submit" at bounding box center [694, 343] width 77 height 22
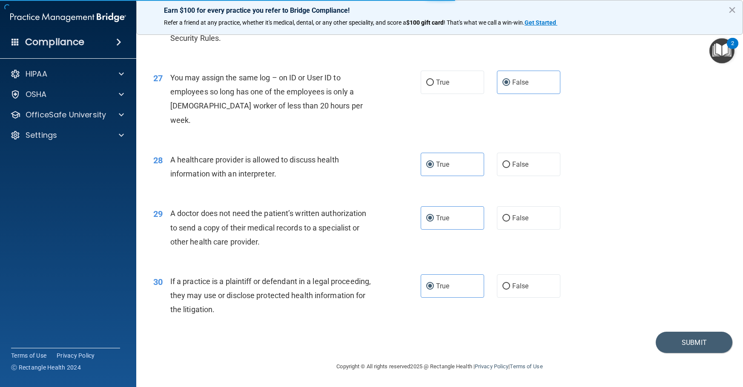
click at [638, 167] on div "28 A healthcare provider is allowed to discuss health information with an inter…" at bounding box center [439, 169] width 585 height 54
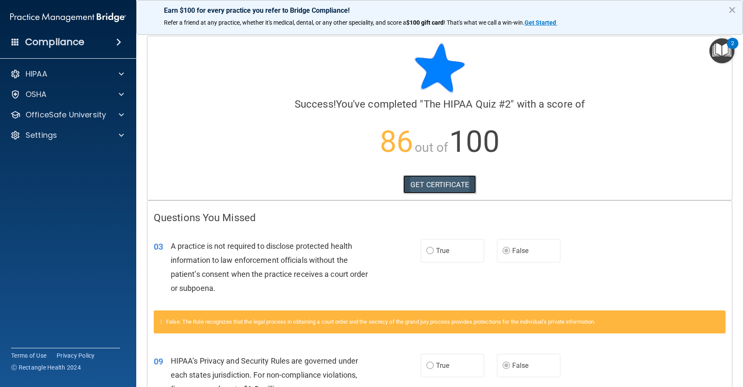
click at [438, 185] on link "GET CERTIFICATE" at bounding box center [439, 184] width 73 height 19
click at [71, 112] on p "OfficeSafe University" at bounding box center [66, 115] width 80 height 10
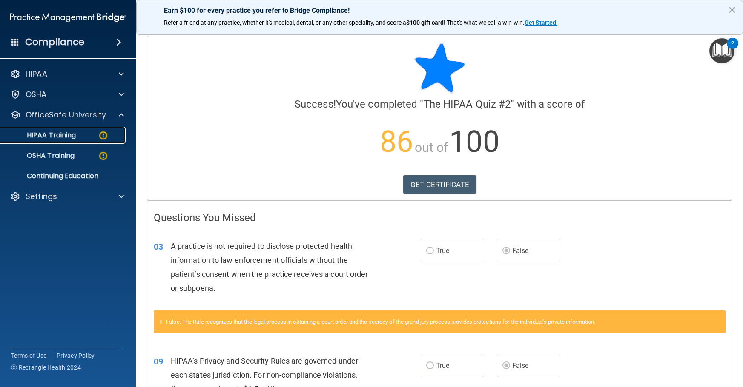
click at [69, 134] on p "HIPAA Training" at bounding box center [41, 135] width 70 height 9
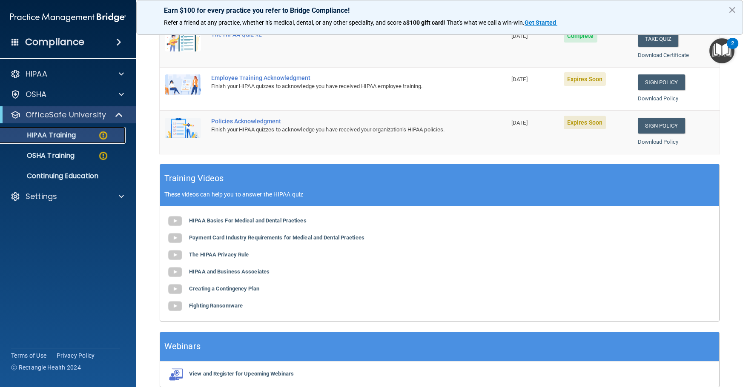
scroll to position [170, 0]
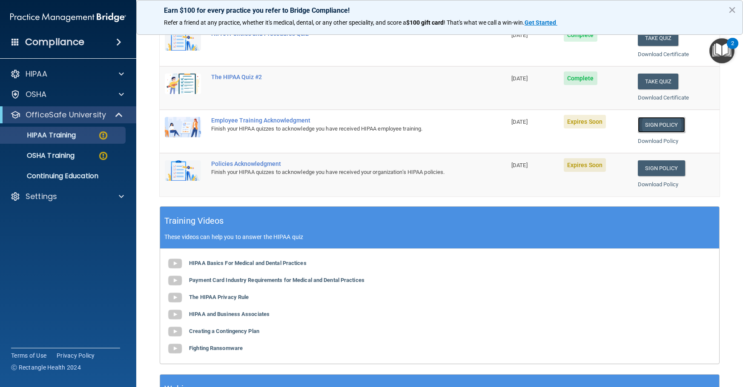
click at [654, 126] on link "Sign Policy" at bounding box center [661, 125] width 47 height 16
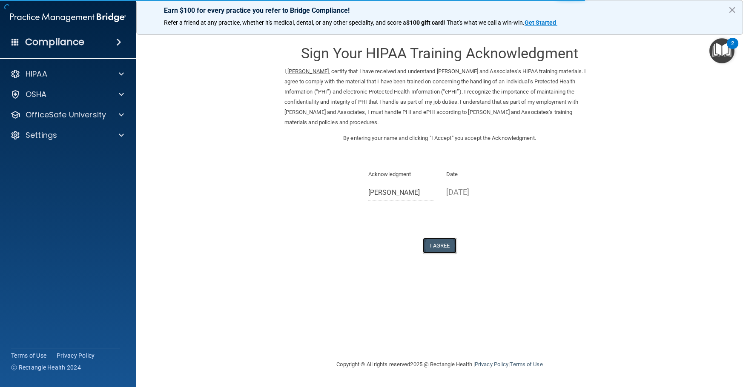
click at [442, 243] on button "I Agree" at bounding box center [440, 246] width 34 height 16
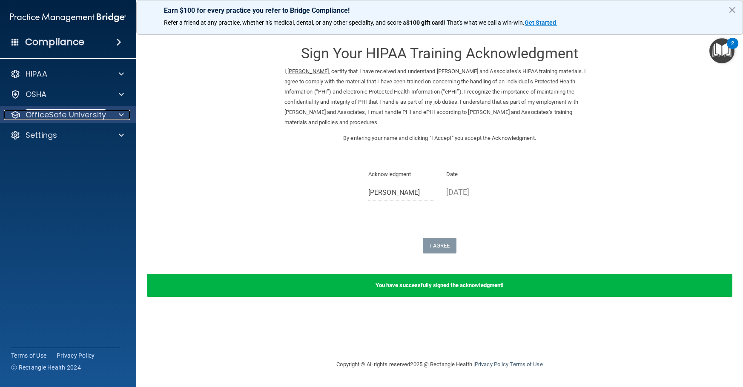
click at [73, 117] on p "OfficeSafe University" at bounding box center [66, 115] width 80 height 10
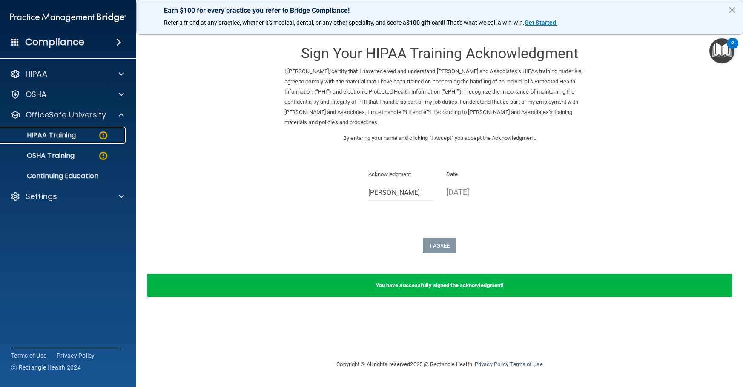
click at [62, 135] on p "HIPAA Training" at bounding box center [41, 135] width 70 height 9
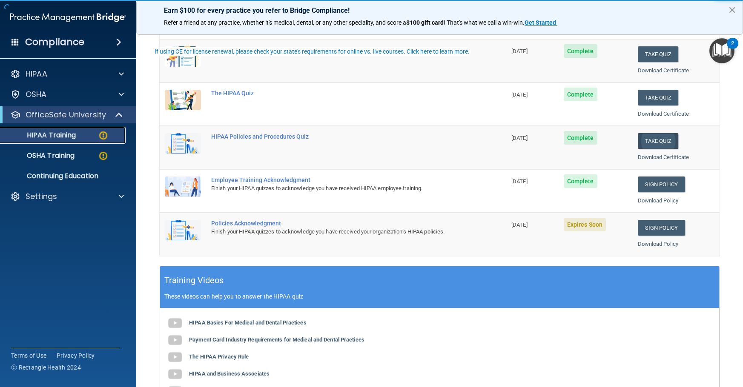
scroll to position [128, 0]
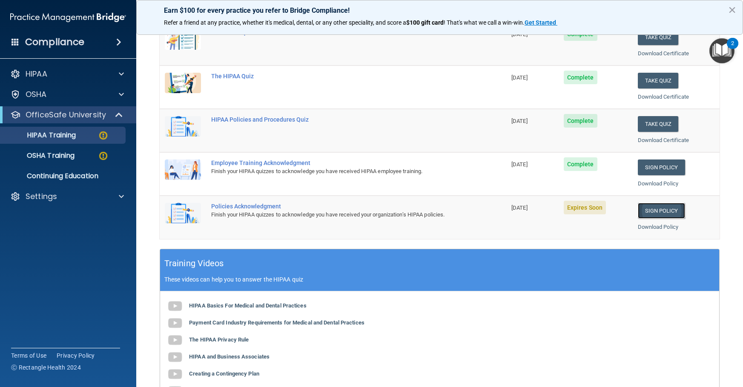
click at [653, 210] on link "Sign Policy" at bounding box center [661, 211] width 47 height 16
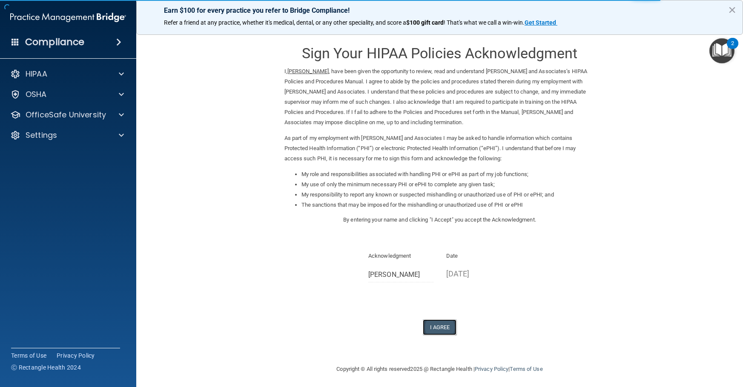
click at [442, 327] on button "I Agree" at bounding box center [440, 328] width 34 height 16
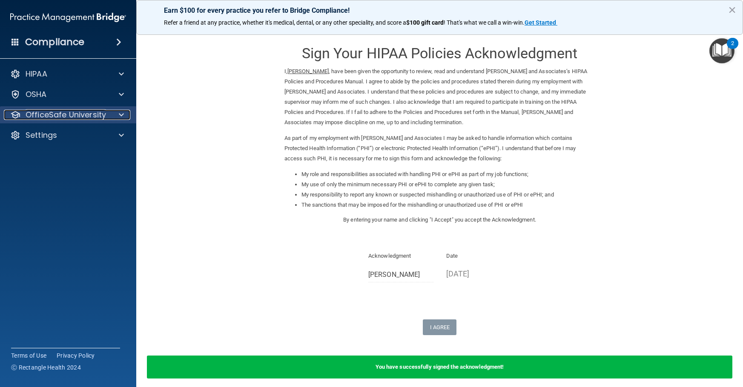
click at [80, 115] on p "OfficeSafe University" at bounding box center [66, 115] width 80 height 10
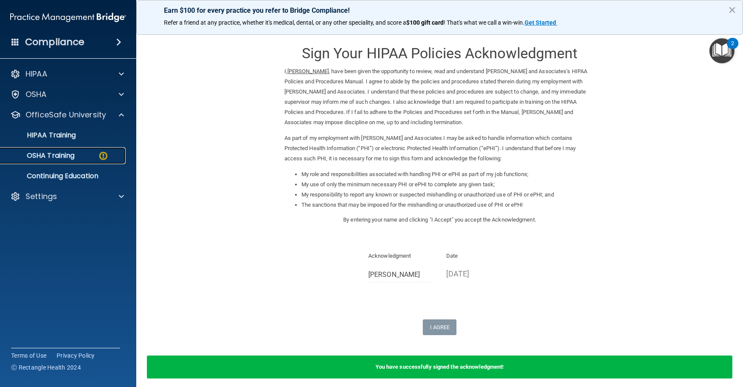
click at [70, 154] on p "OSHA Training" at bounding box center [40, 156] width 69 height 9
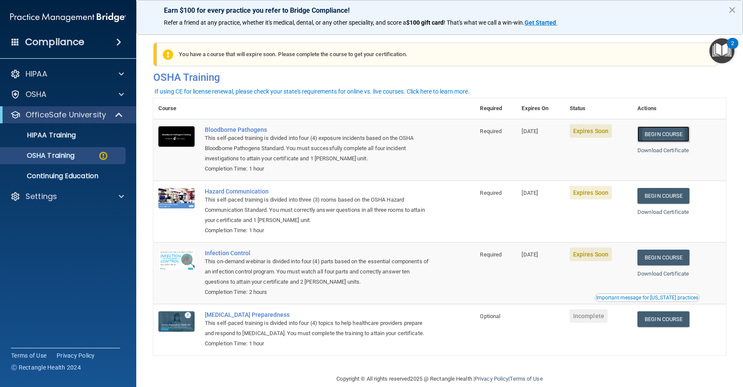
click at [663, 133] on link "Begin Course" at bounding box center [663, 134] width 52 height 16
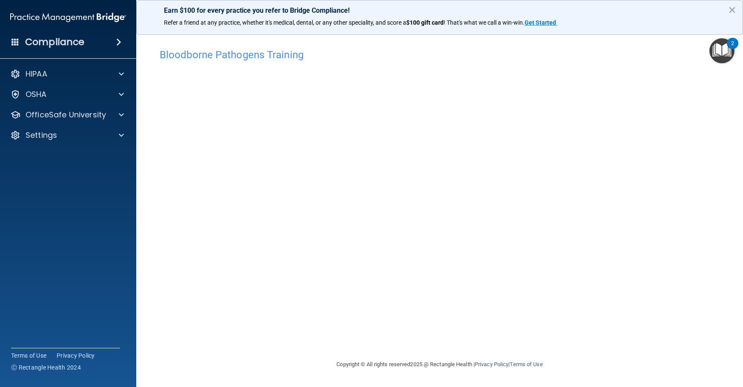
click at [581, 338] on div "Bloodborne Pathogens Training This course doesn’t expire until [DATE]. Are you …" at bounding box center [439, 201] width 573 height 315
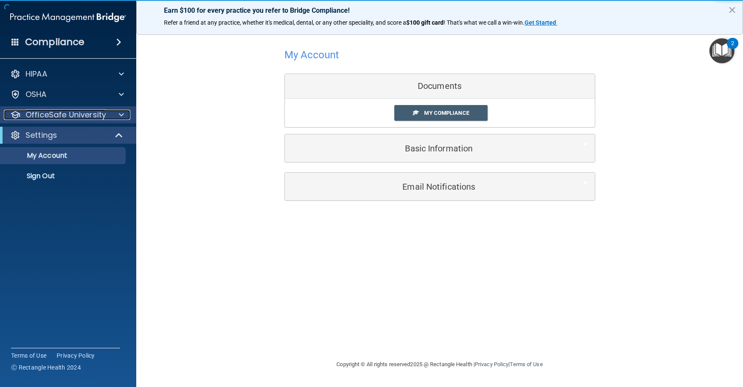
click at [76, 116] on p "OfficeSafe University" at bounding box center [66, 115] width 80 height 10
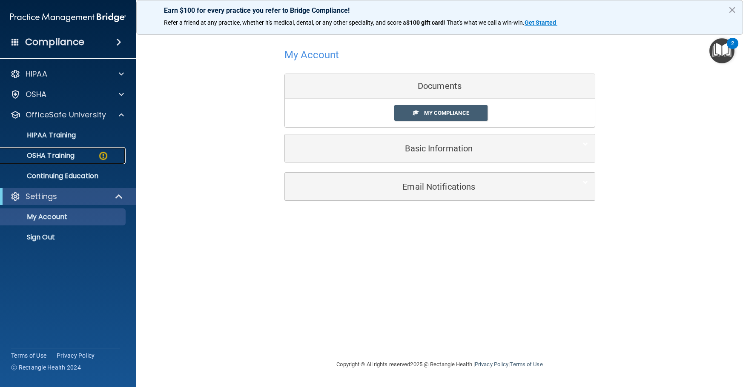
click at [66, 156] on p "OSHA Training" at bounding box center [40, 156] width 69 height 9
